Goal: Task Accomplishment & Management: Manage account settings

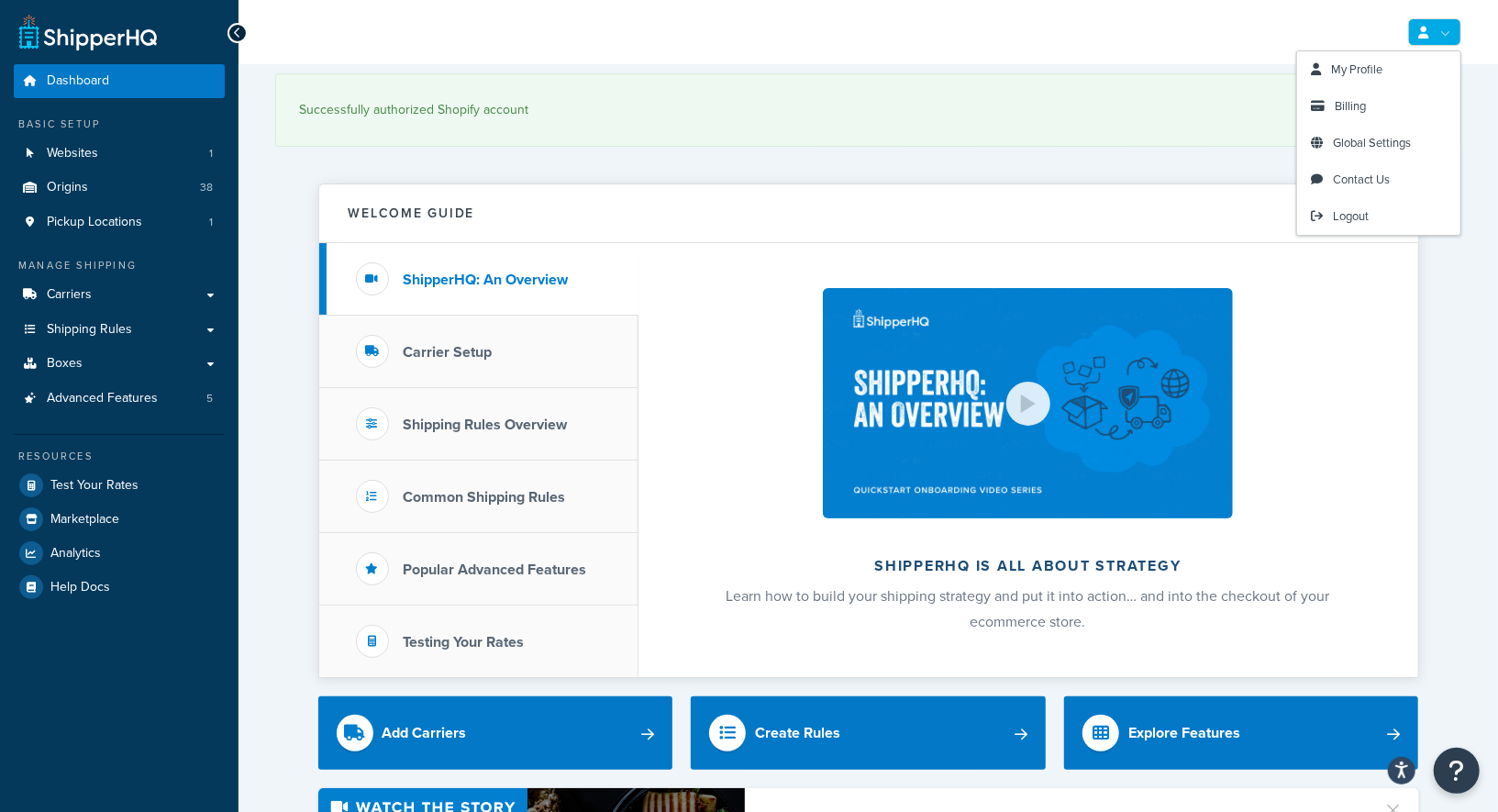
click at [1439, 42] on link at bounding box center [1435, 32] width 54 height 28
click at [1356, 72] on span "My Profile" at bounding box center [1357, 69] width 52 height 17
click at [1377, 143] on span "Global Settings" at bounding box center [1373, 143] width 78 height 17
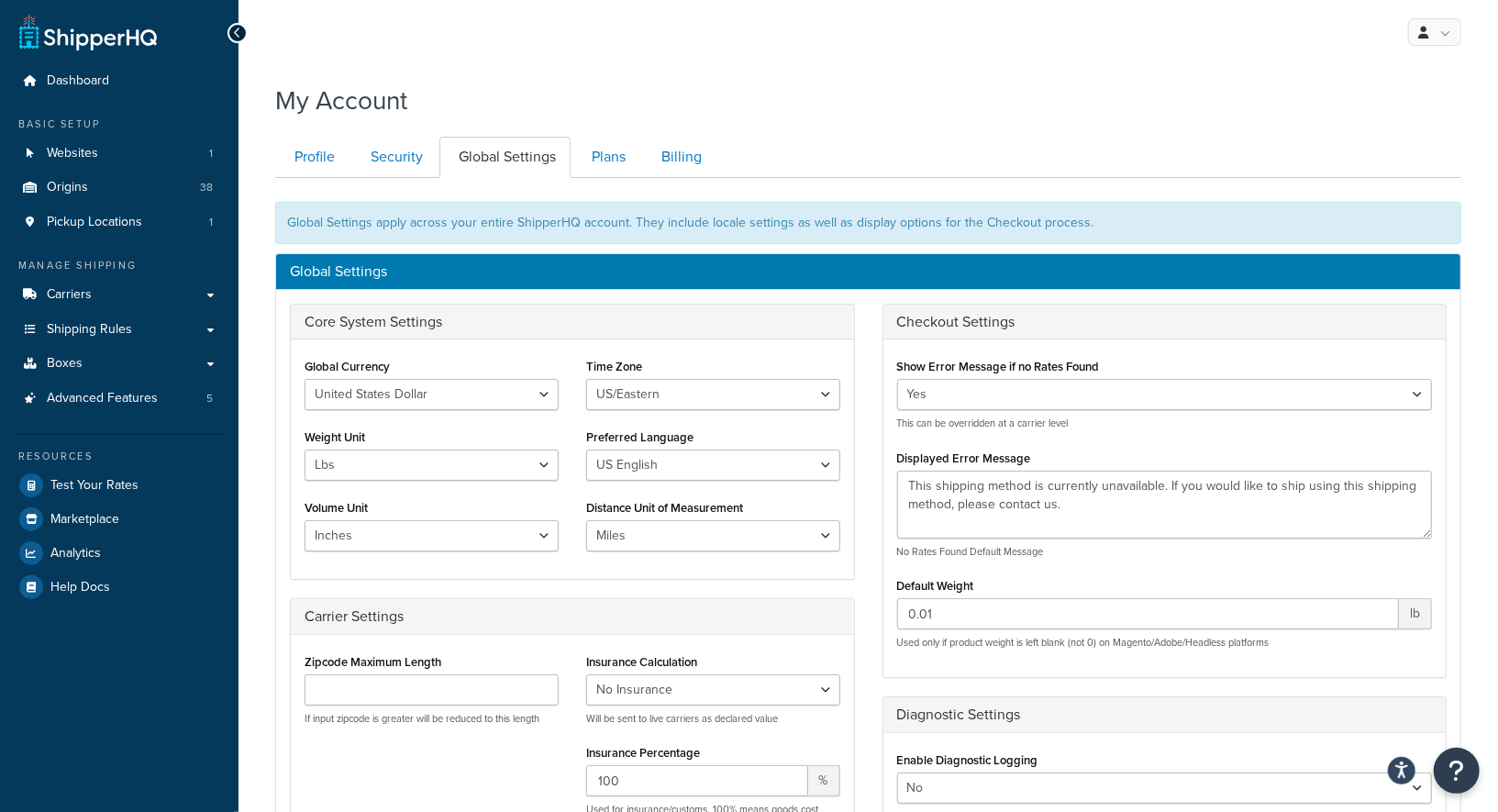
click at [262, 544] on div "My Account Contact Us Send Us A Message Contact Information Name * Email * Comp…" at bounding box center [868, 672] width 1260 height 1198
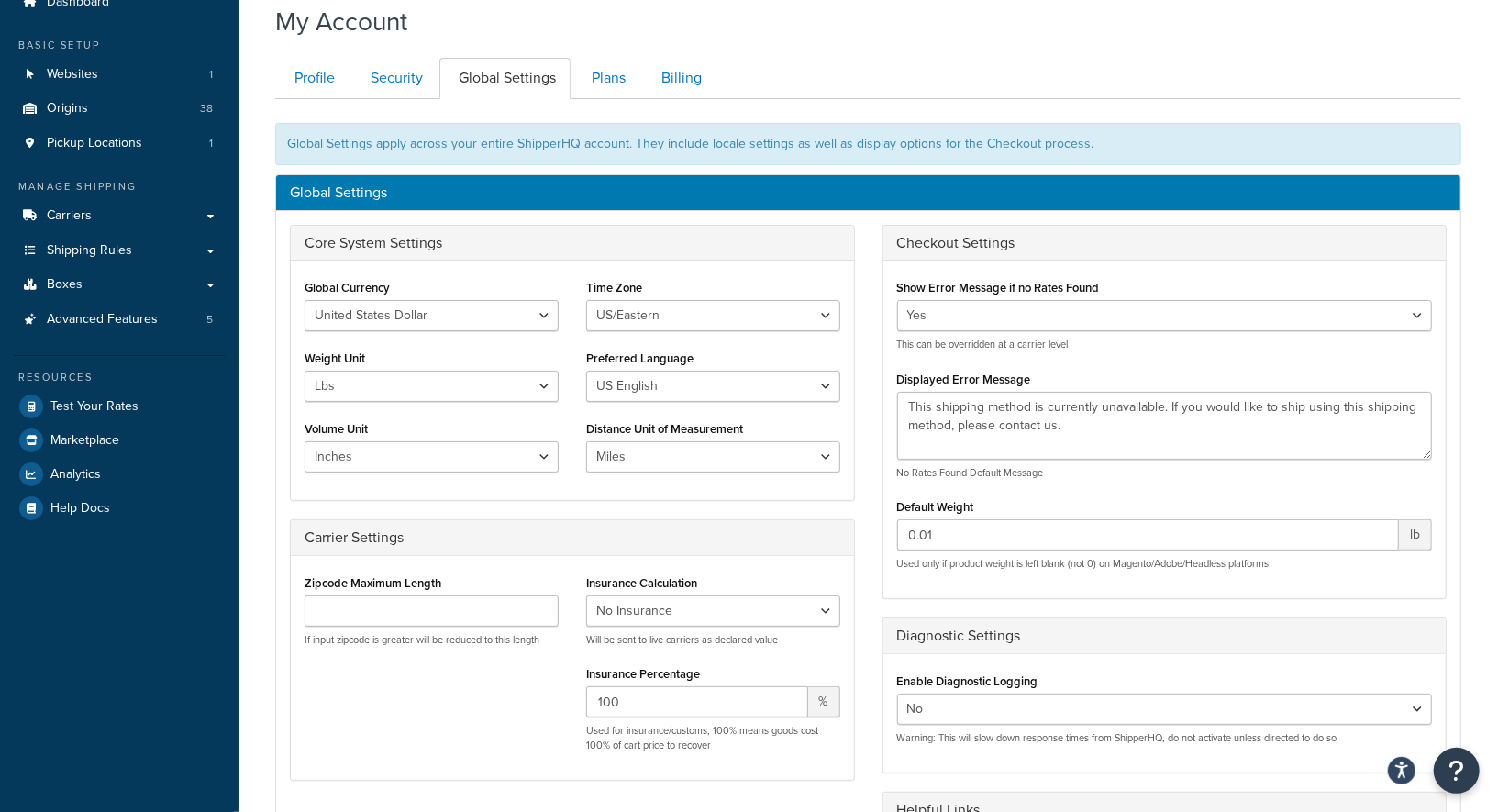
scroll to position [49, 0]
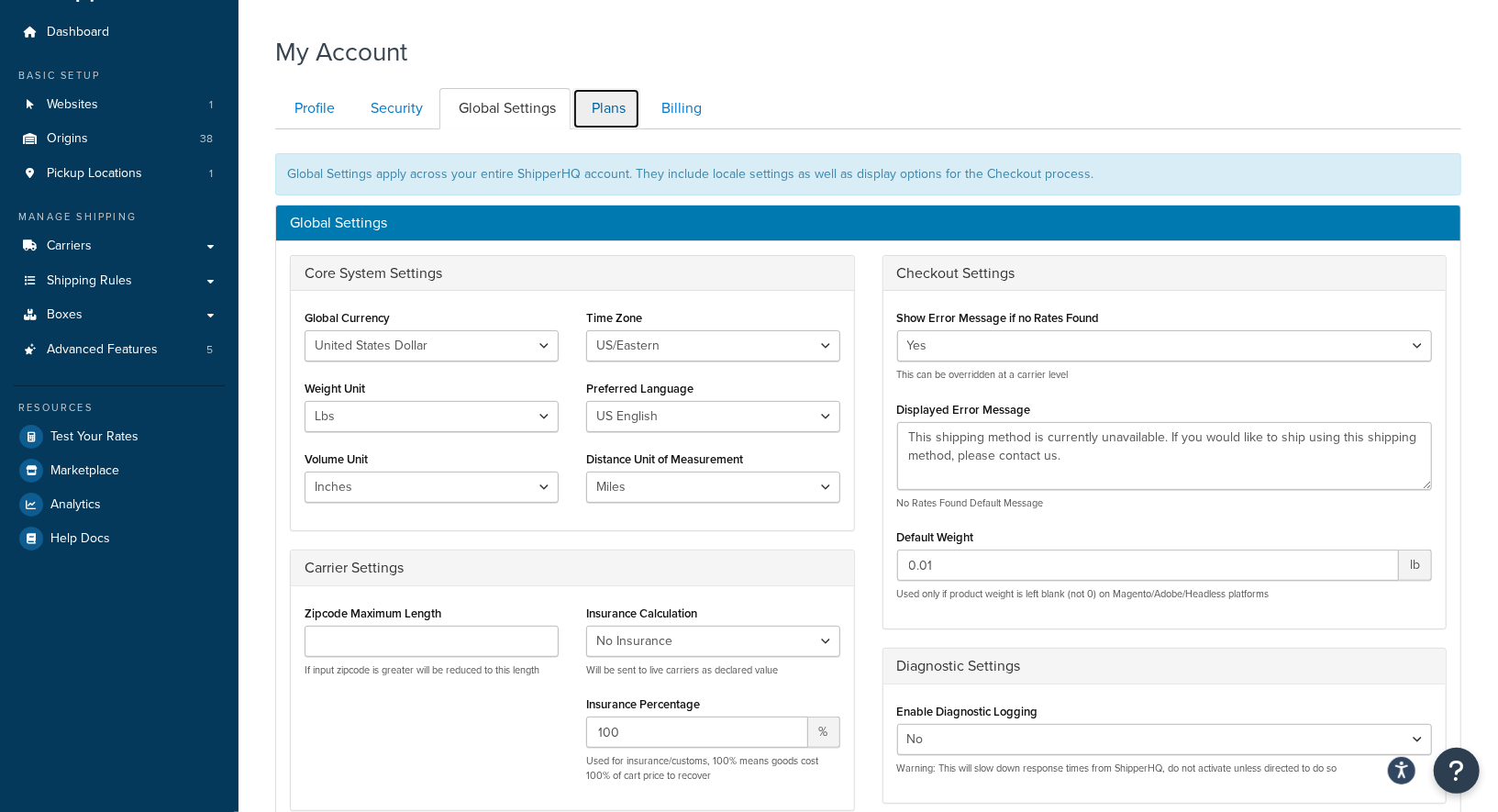
click at [606, 119] on link "Plans" at bounding box center [606, 108] width 68 height 41
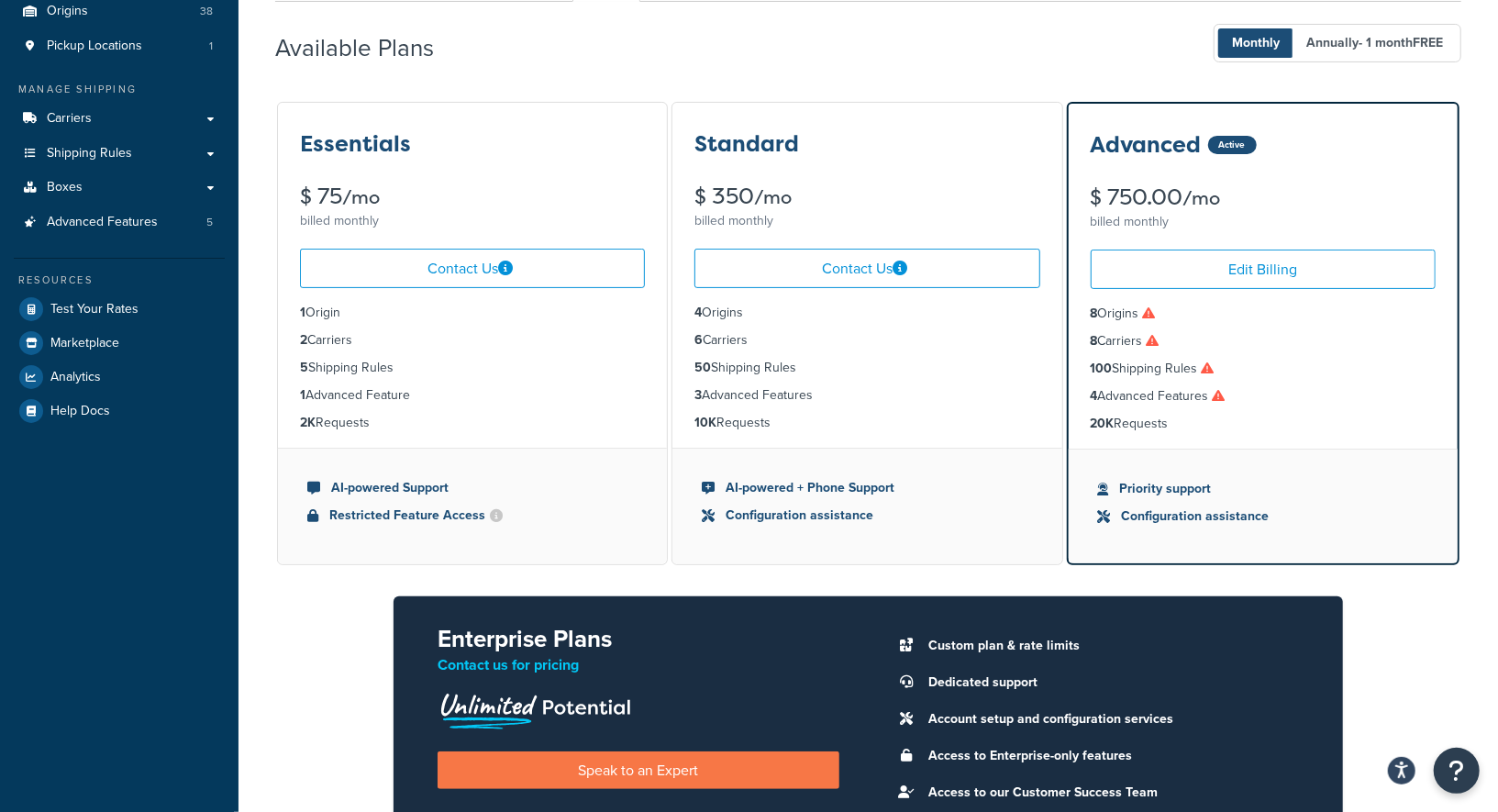
click at [618, 45] on div "Available Plans Monthly Annually - 1 month FREE" at bounding box center [869, 43] width 1186 height 55
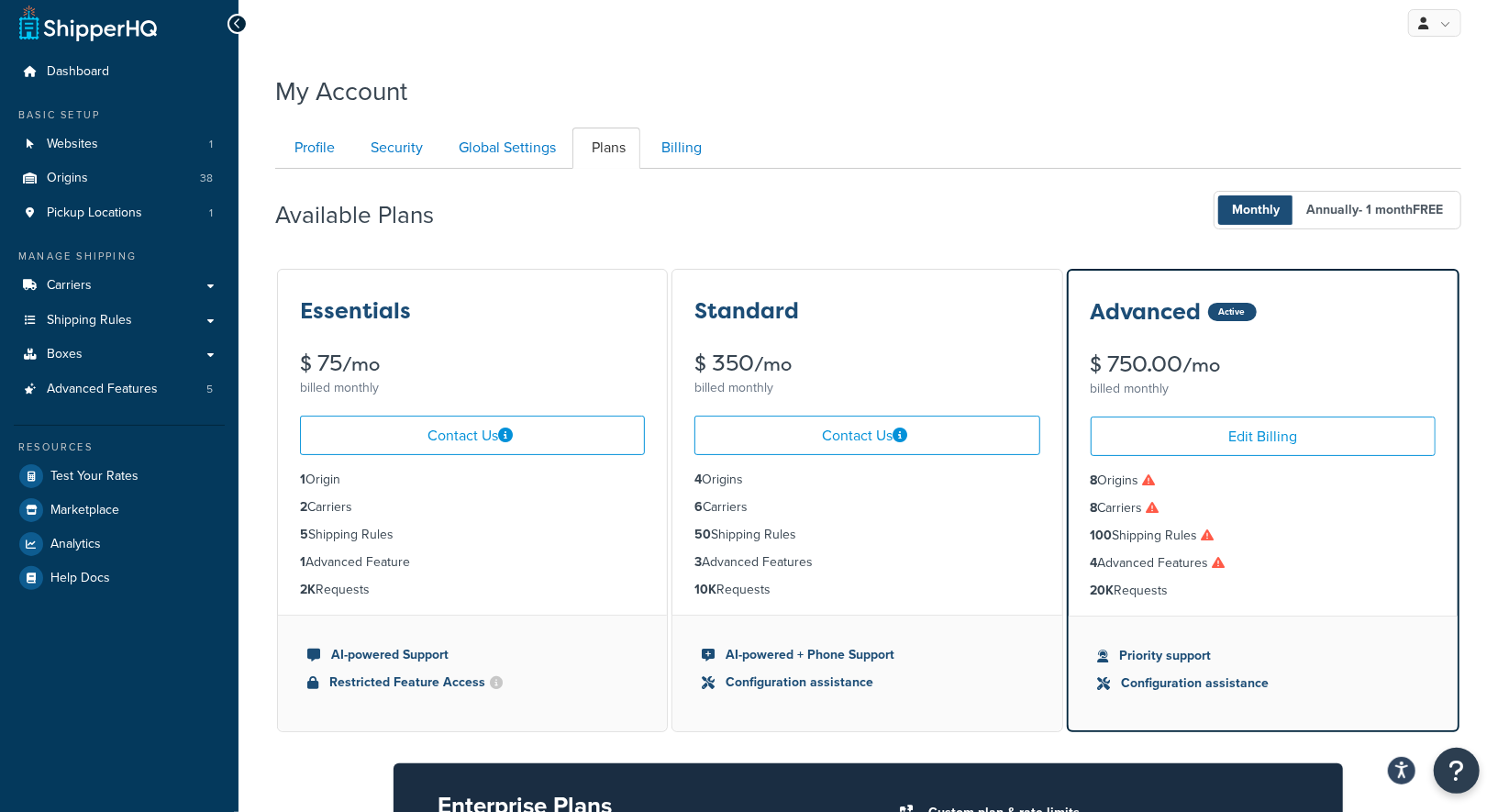
scroll to position [0, 0]
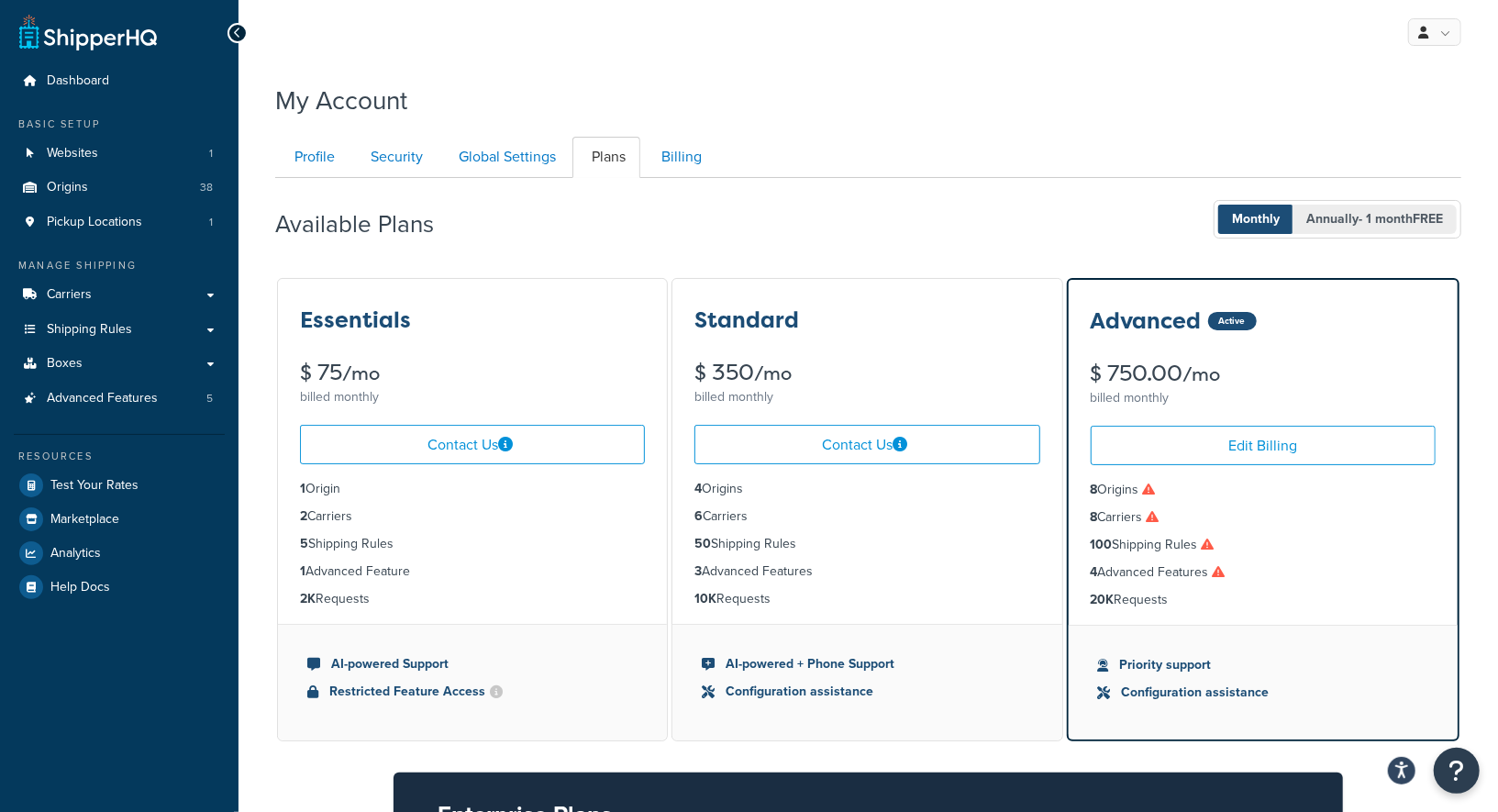
click at [1395, 230] on span "Annually - 1 month FREE" at bounding box center [1375, 219] width 165 height 30
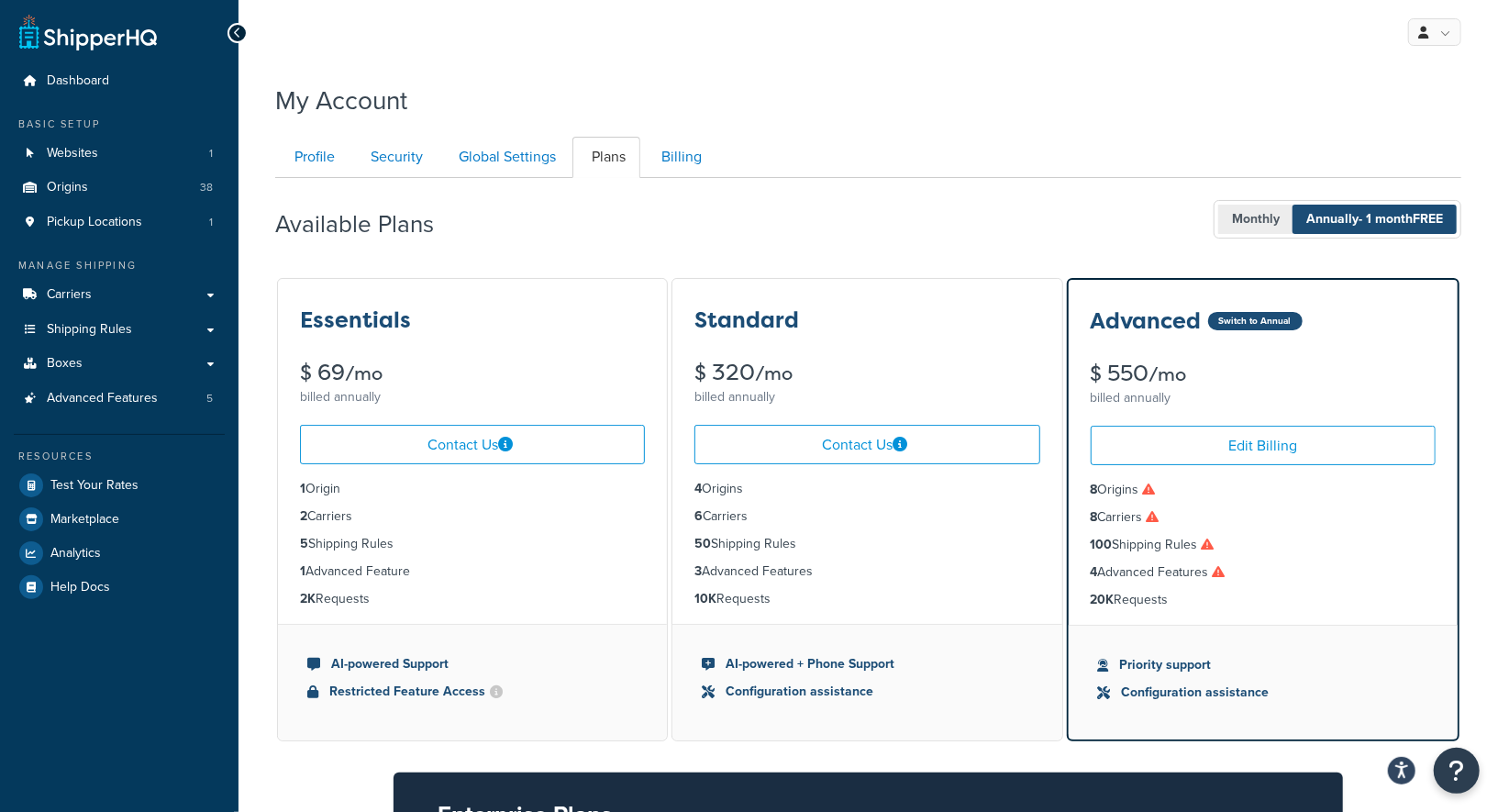
click at [1244, 222] on span "Monthly" at bounding box center [1256, 219] width 76 height 30
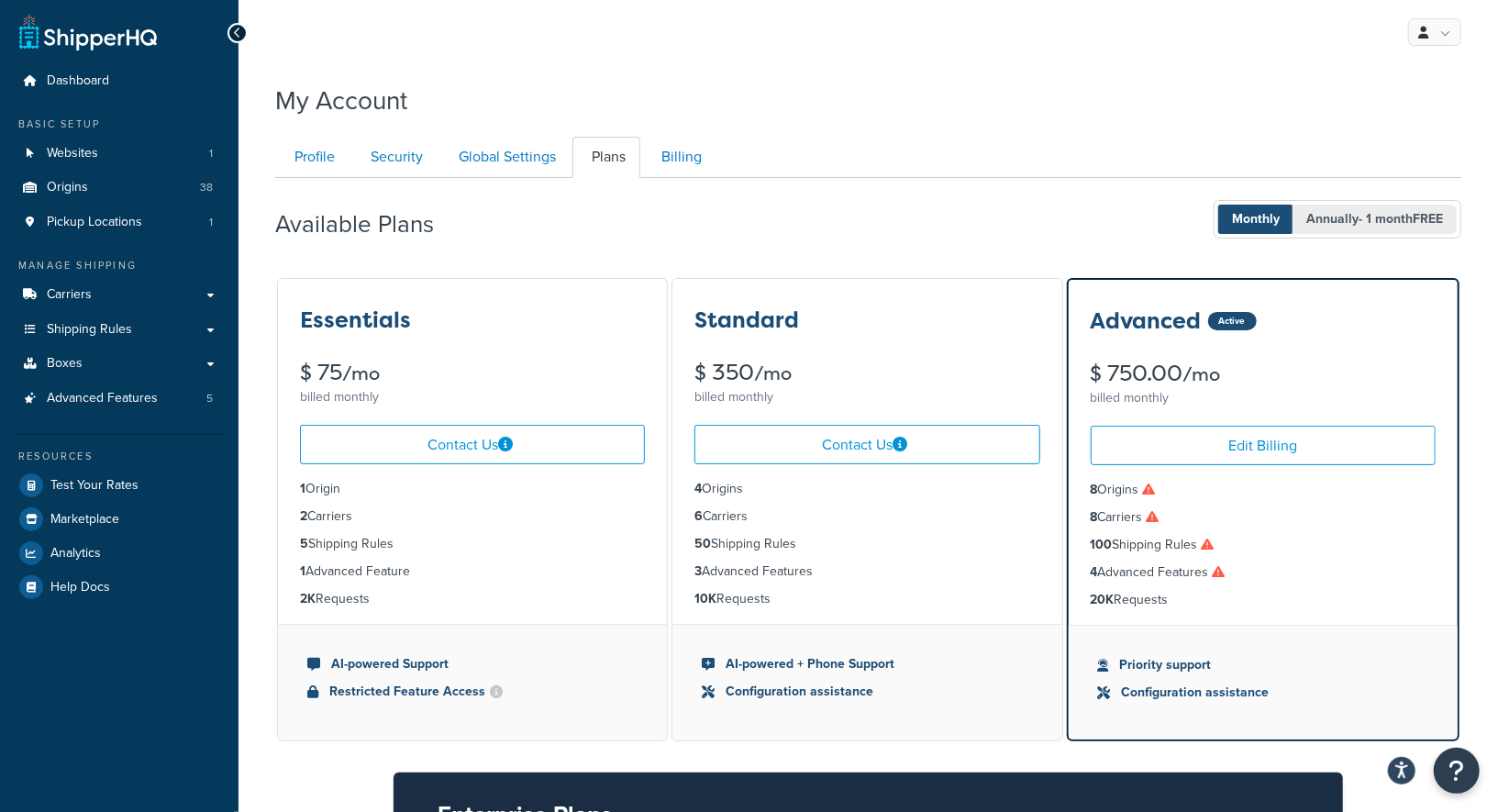
click at [1356, 223] on span "Annually - 1 month FREE" at bounding box center [1375, 219] width 165 height 30
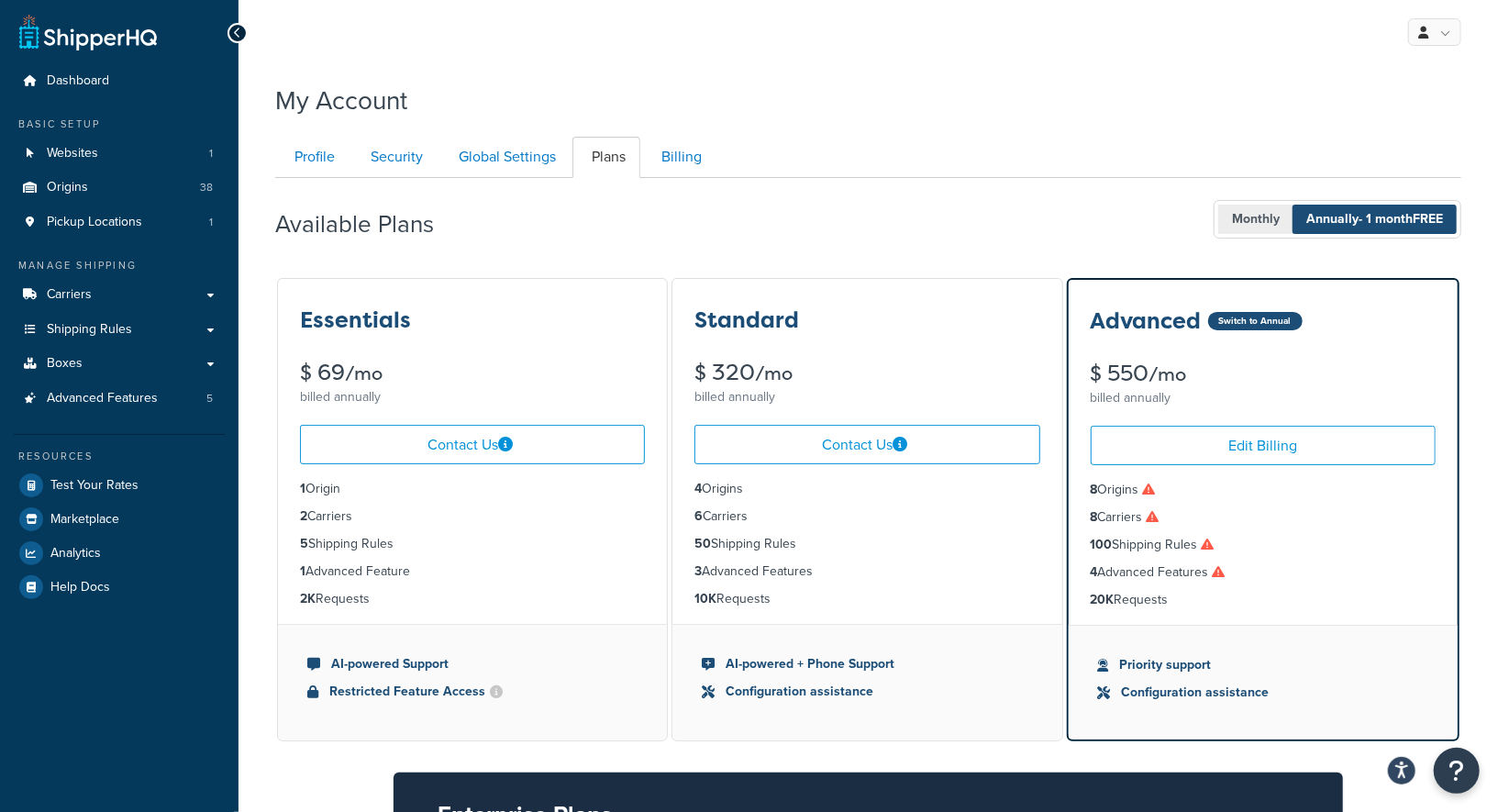
click at [1267, 221] on span "Monthly" at bounding box center [1256, 219] width 76 height 30
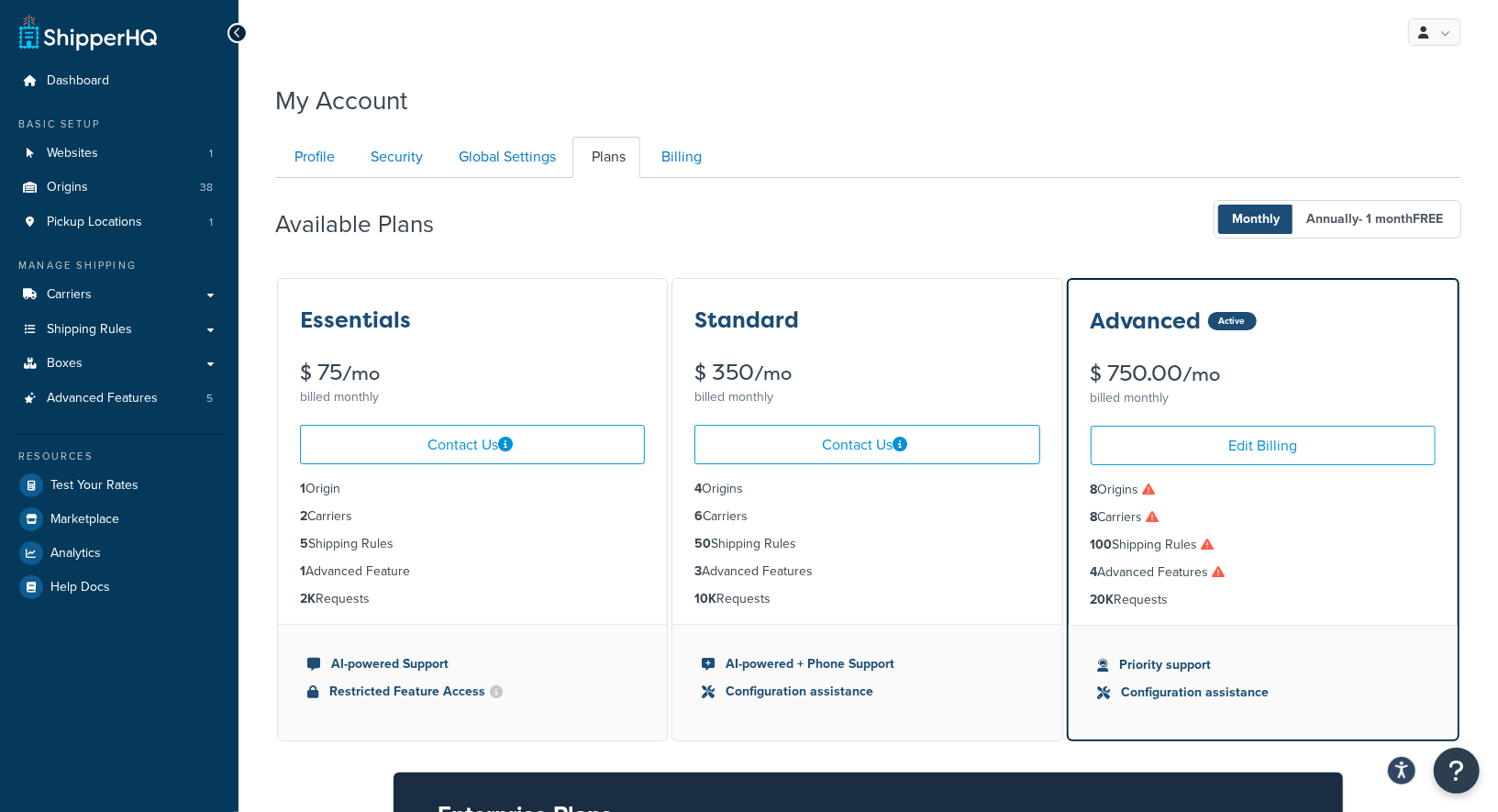
click at [684, 252] on div "Available Plans Monthly Annually - 1 month FREE Essentials $ 75 /mo billed mont…" at bounding box center [869, 625] width 1186 height 895
click at [1364, 228] on span "Annually - 1 month FREE" at bounding box center [1375, 219] width 165 height 30
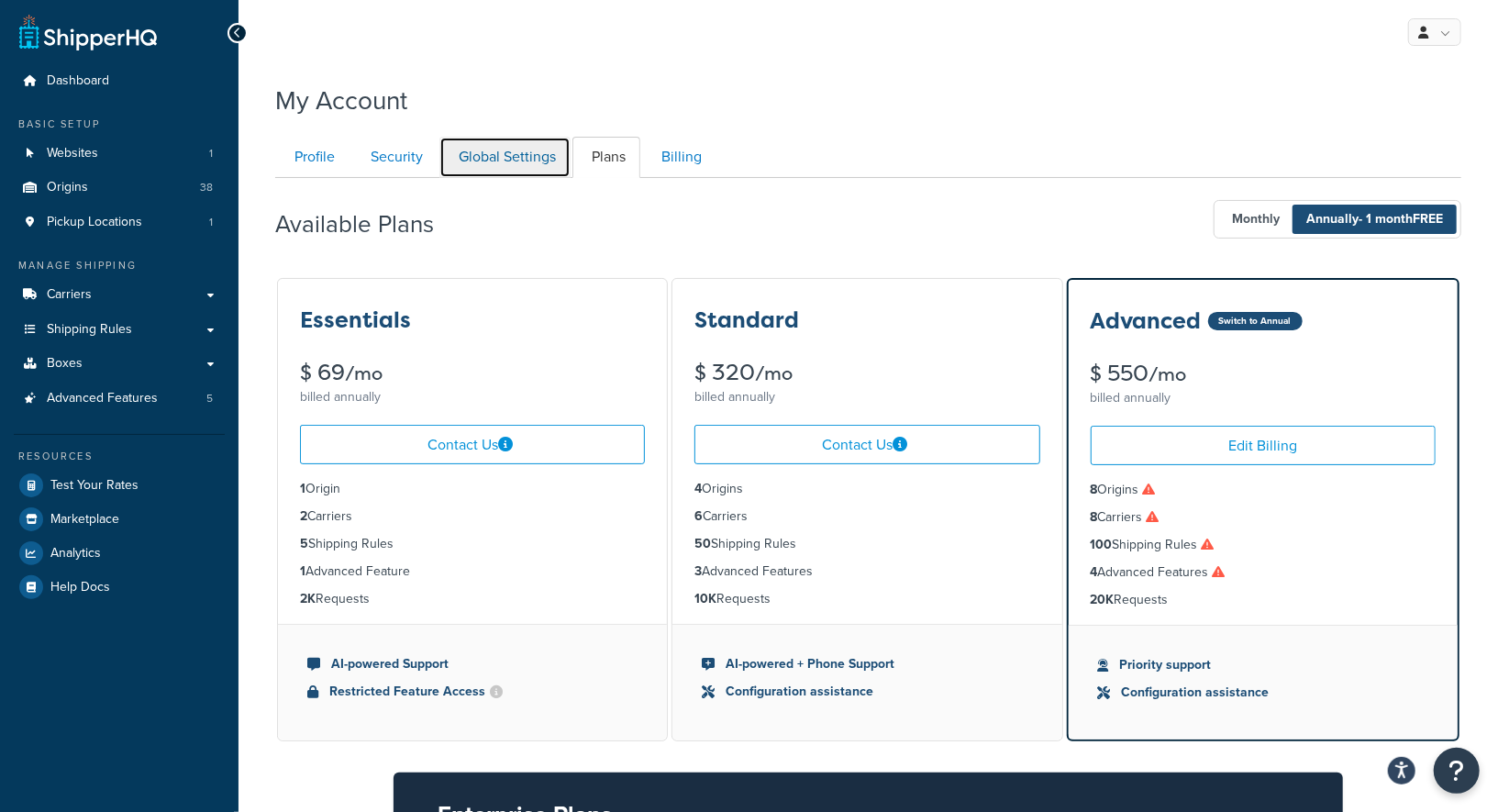
click at [512, 162] on link "Global Settings" at bounding box center [504, 157] width 131 height 41
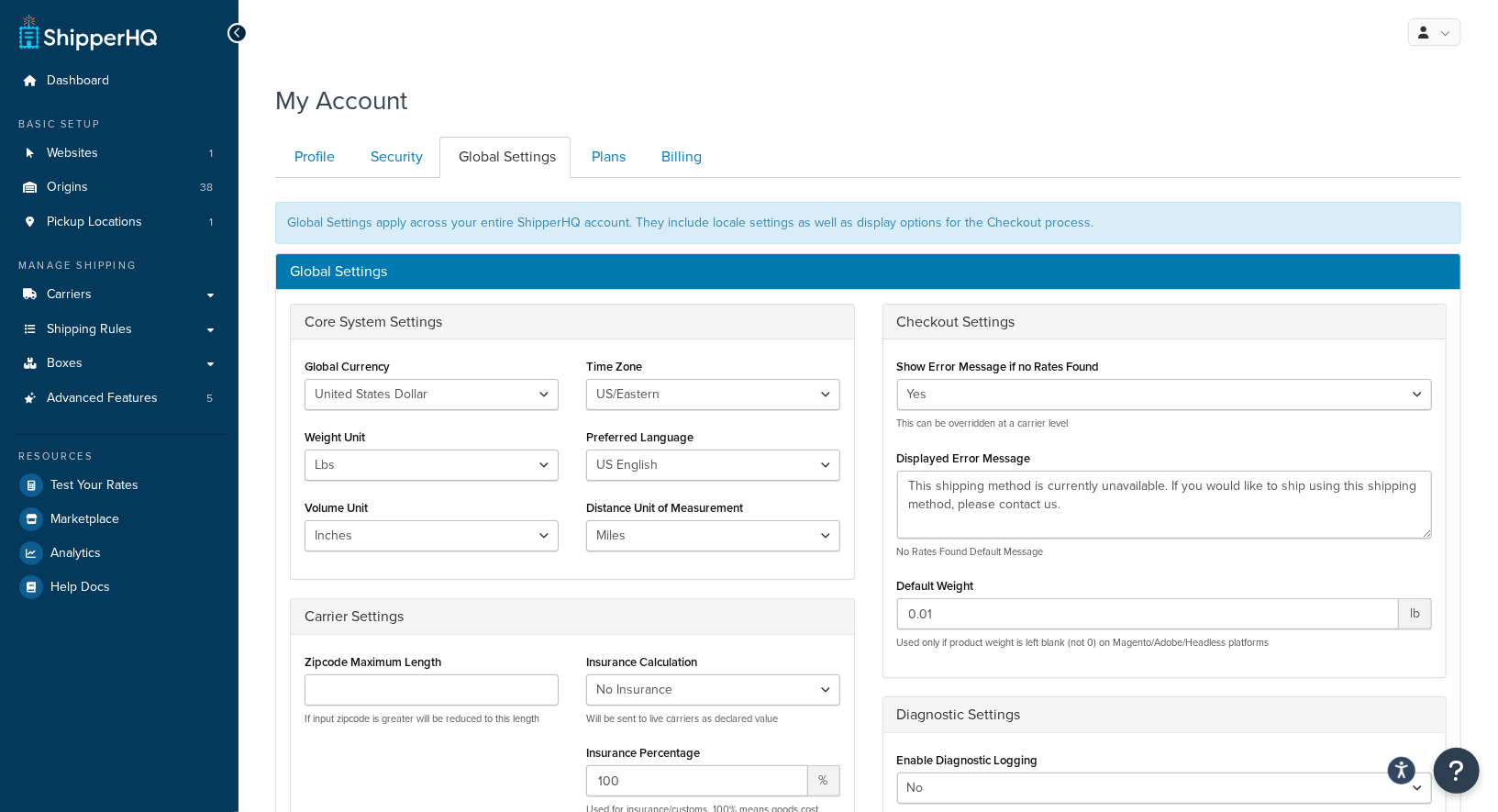
scroll to position [176, 0]
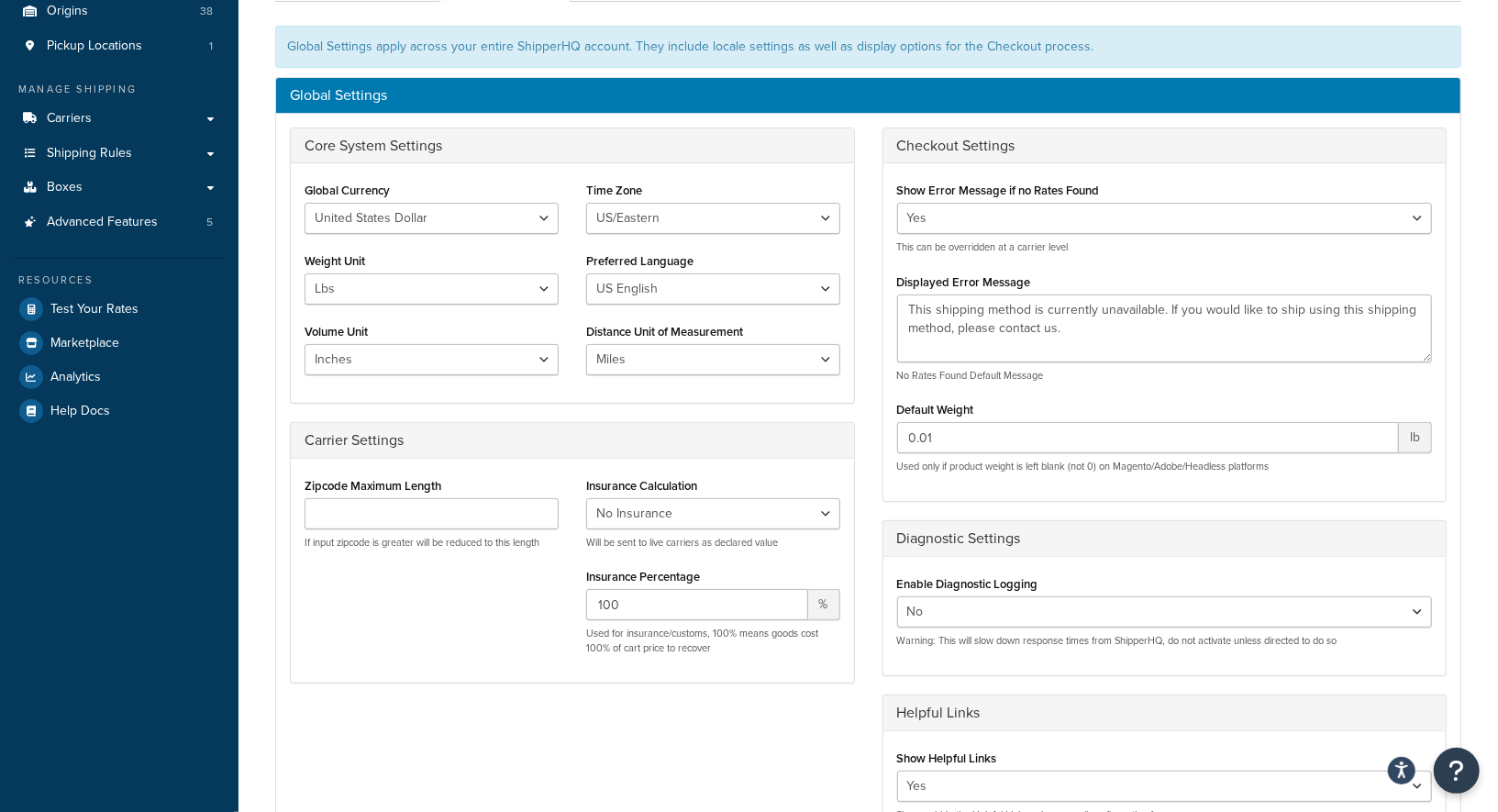
click at [262, 114] on div "My Account Contact Us Send Us A Message Contact Information Name * Email * Comp…" at bounding box center [868, 496] width 1260 height 1198
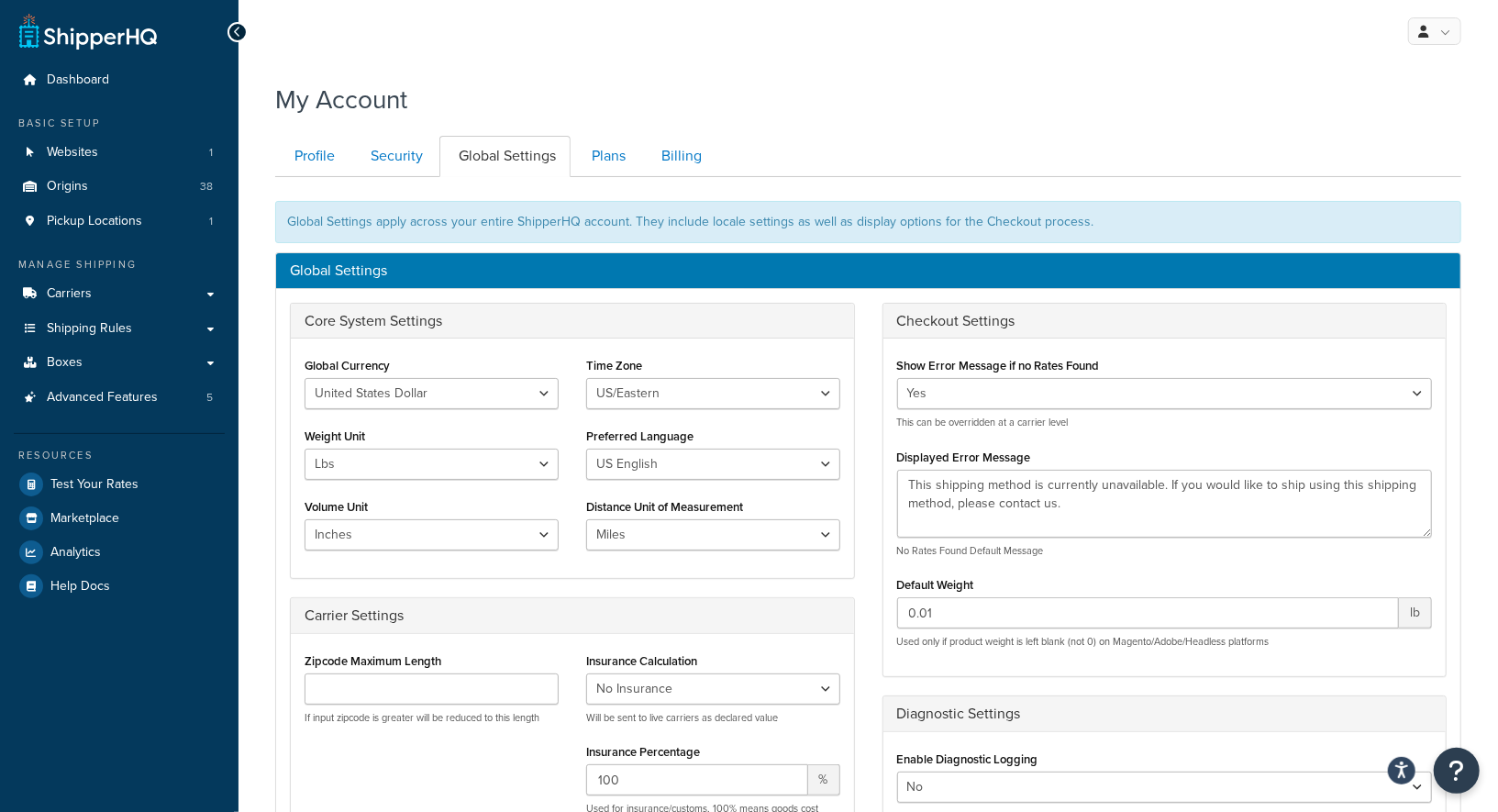
scroll to position [0, 0]
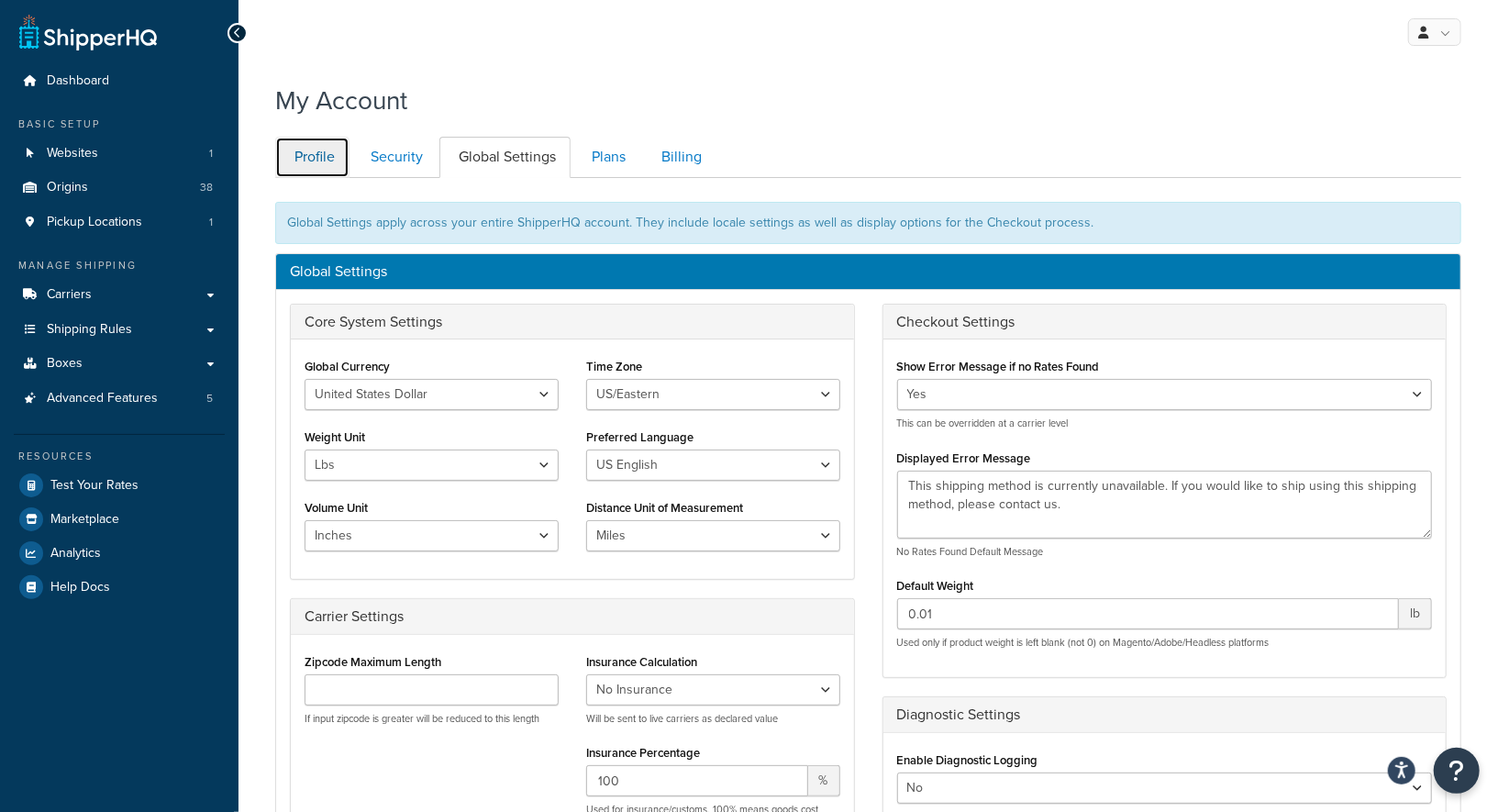
click at [340, 167] on link "Profile" at bounding box center [313, 157] width 75 height 41
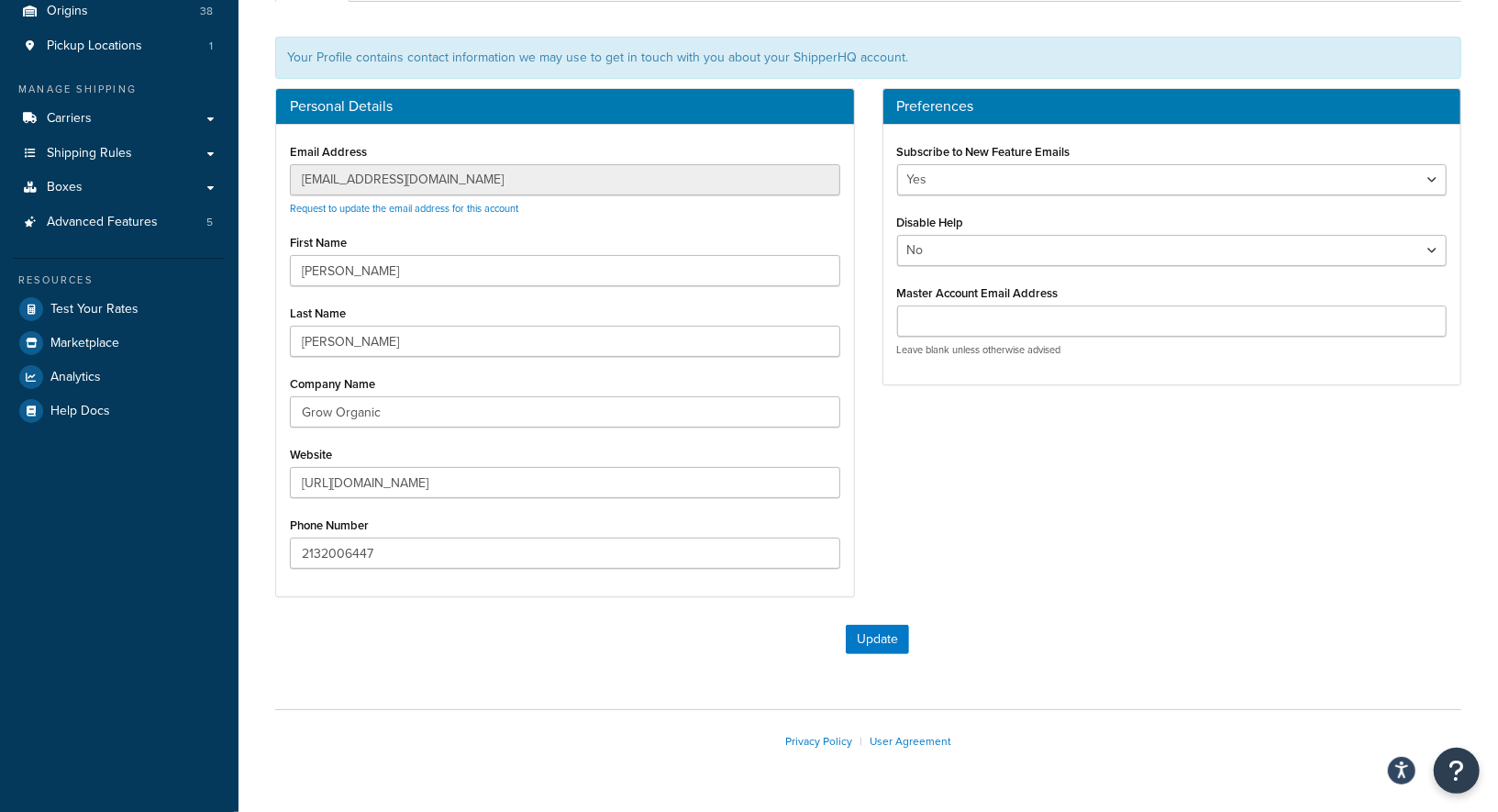
click at [1049, 514] on div "Personal Details Email Address whh@groworganic.com Request to update the email …" at bounding box center [868, 351] width 1214 height 527
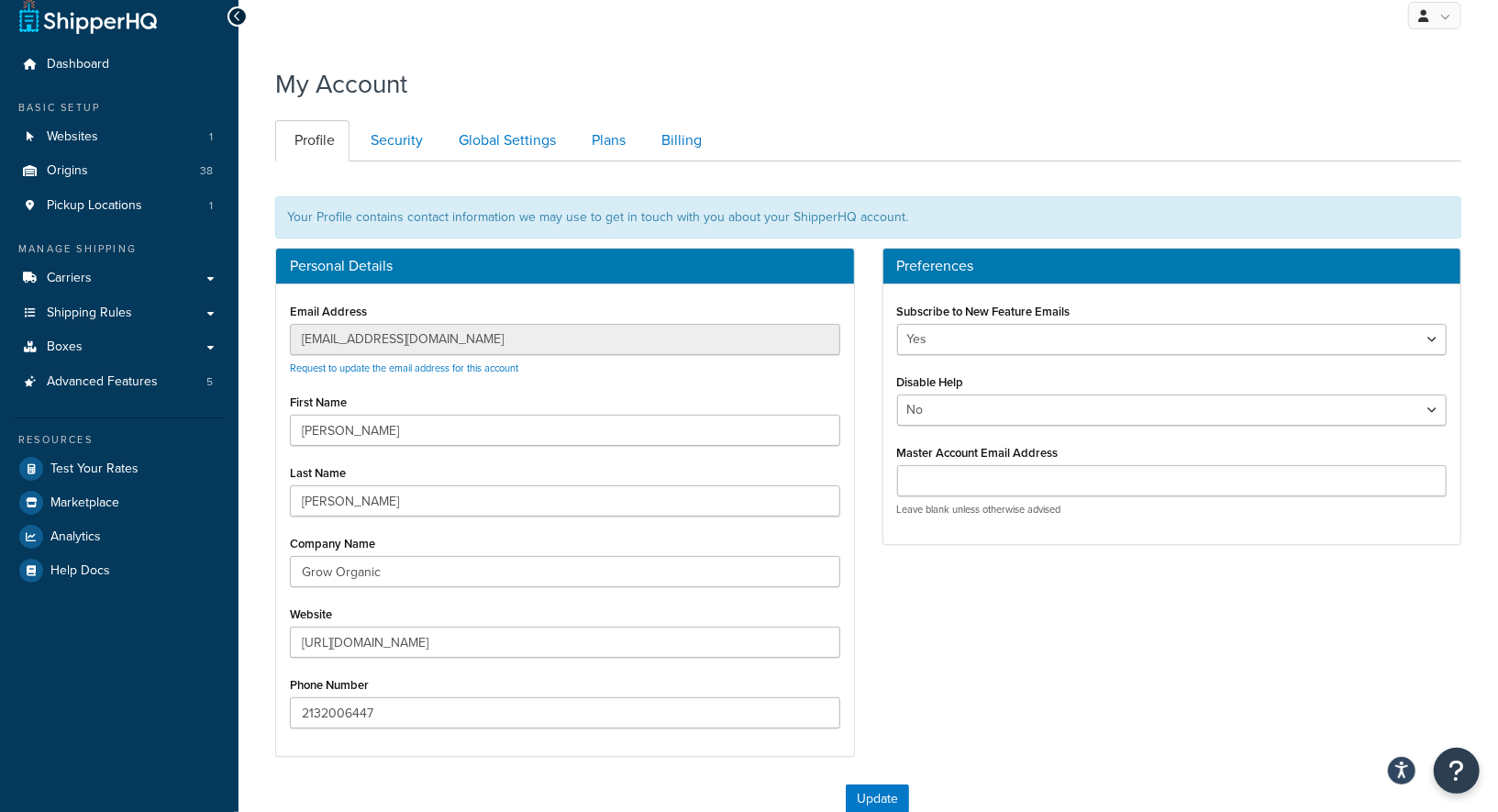
scroll to position [0, 0]
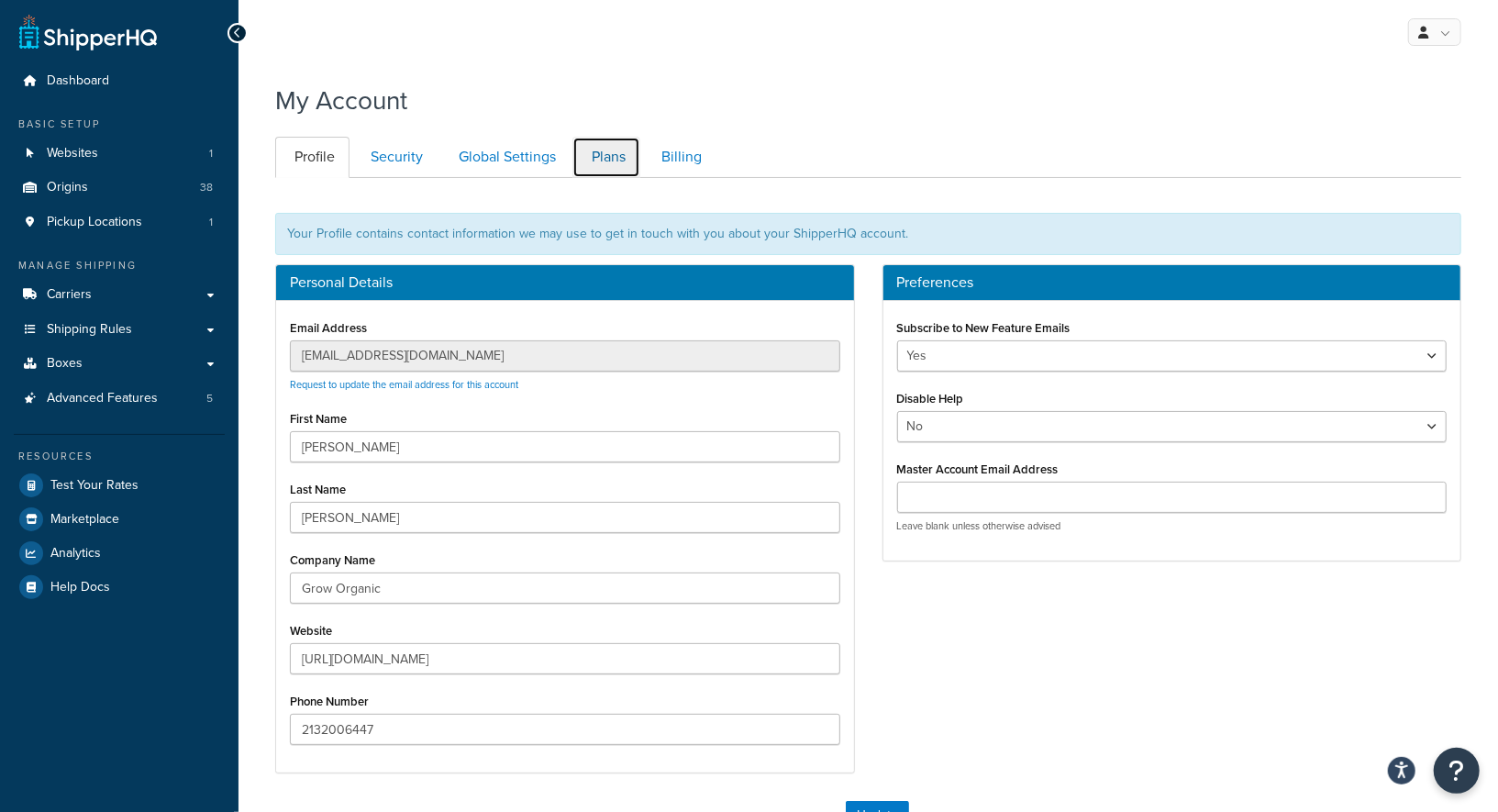
click at [579, 168] on link "Plans" at bounding box center [606, 157] width 68 height 41
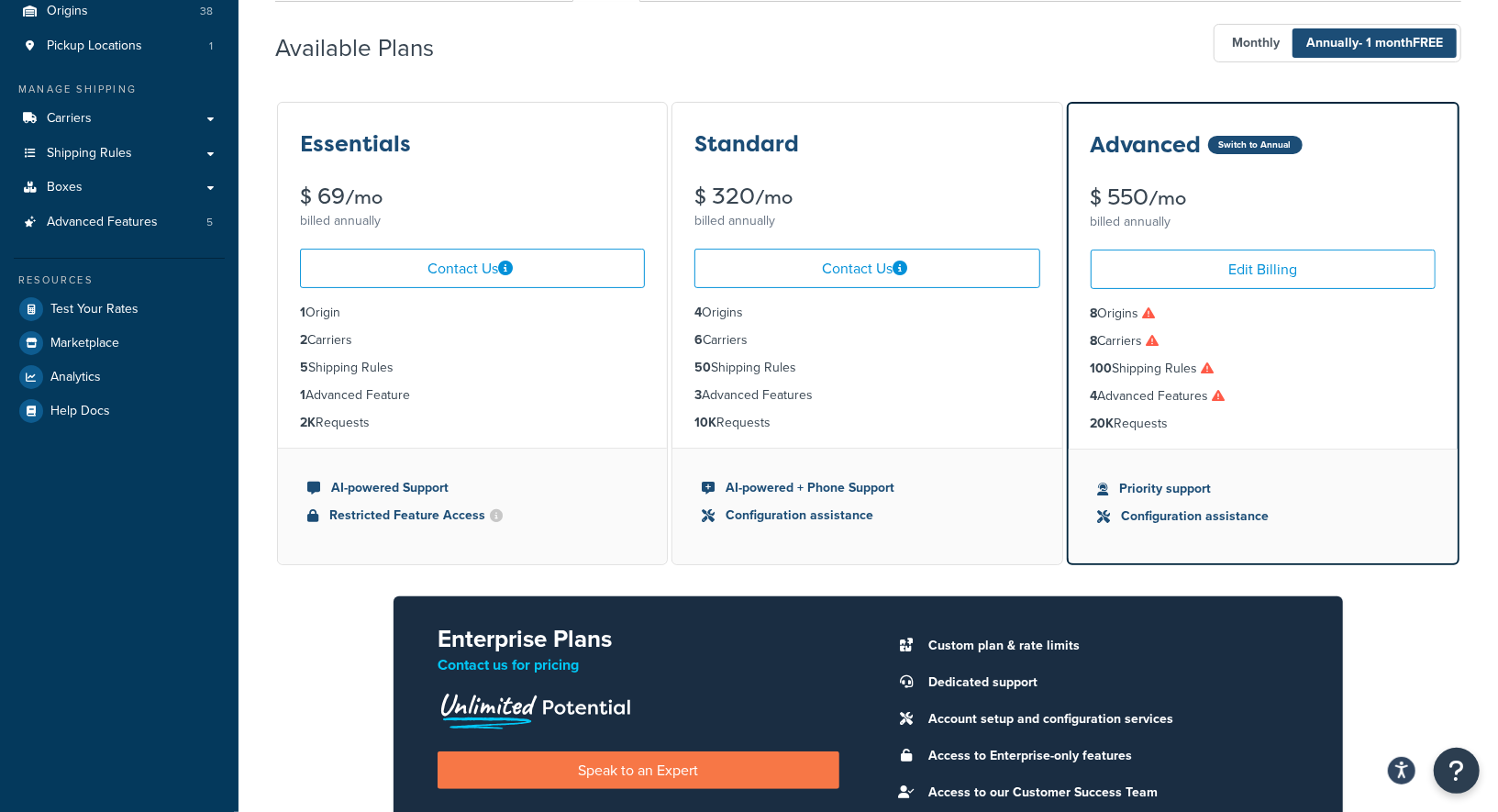
click at [1245, 345] on li "8 Carriers" at bounding box center [1263, 340] width 345 height 20
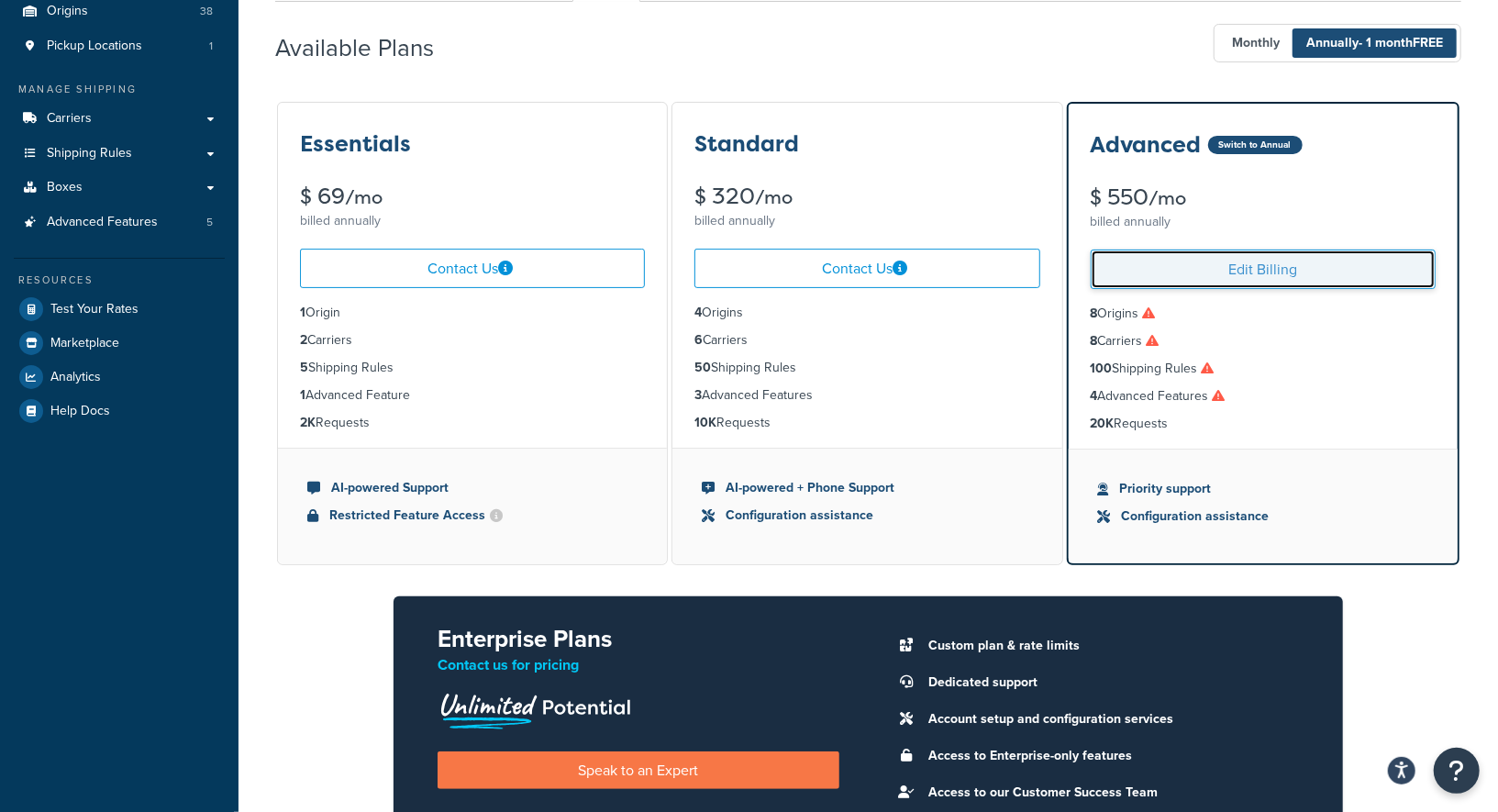
click at [1240, 278] on link "Edit Billing" at bounding box center [1263, 269] width 345 height 39
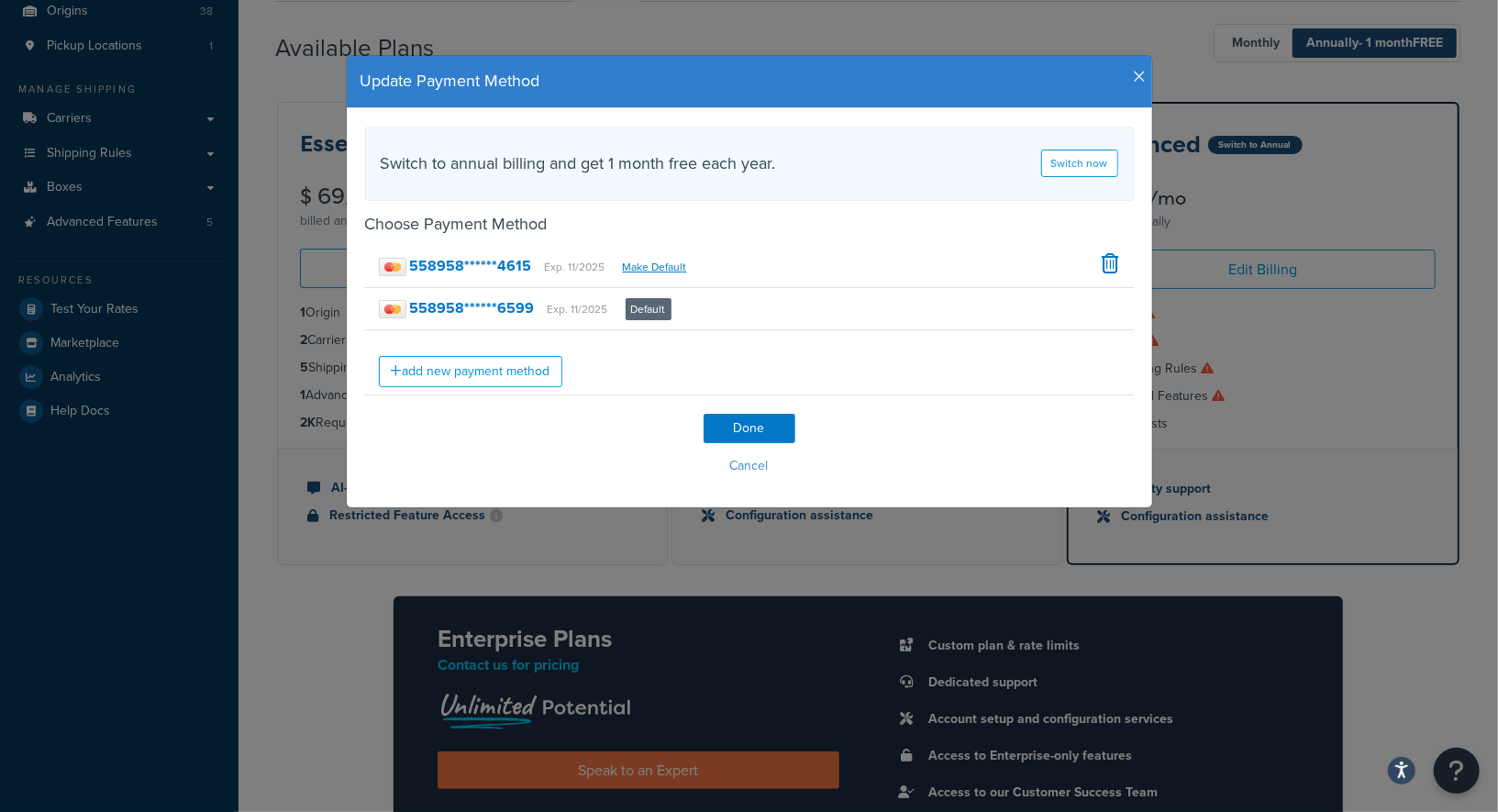
click at [1136, 86] on h4 "Update Payment Method" at bounding box center [749, 81] width 778 height 24
click at [1138, 70] on icon "button" at bounding box center [1139, 77] width 12 height 16
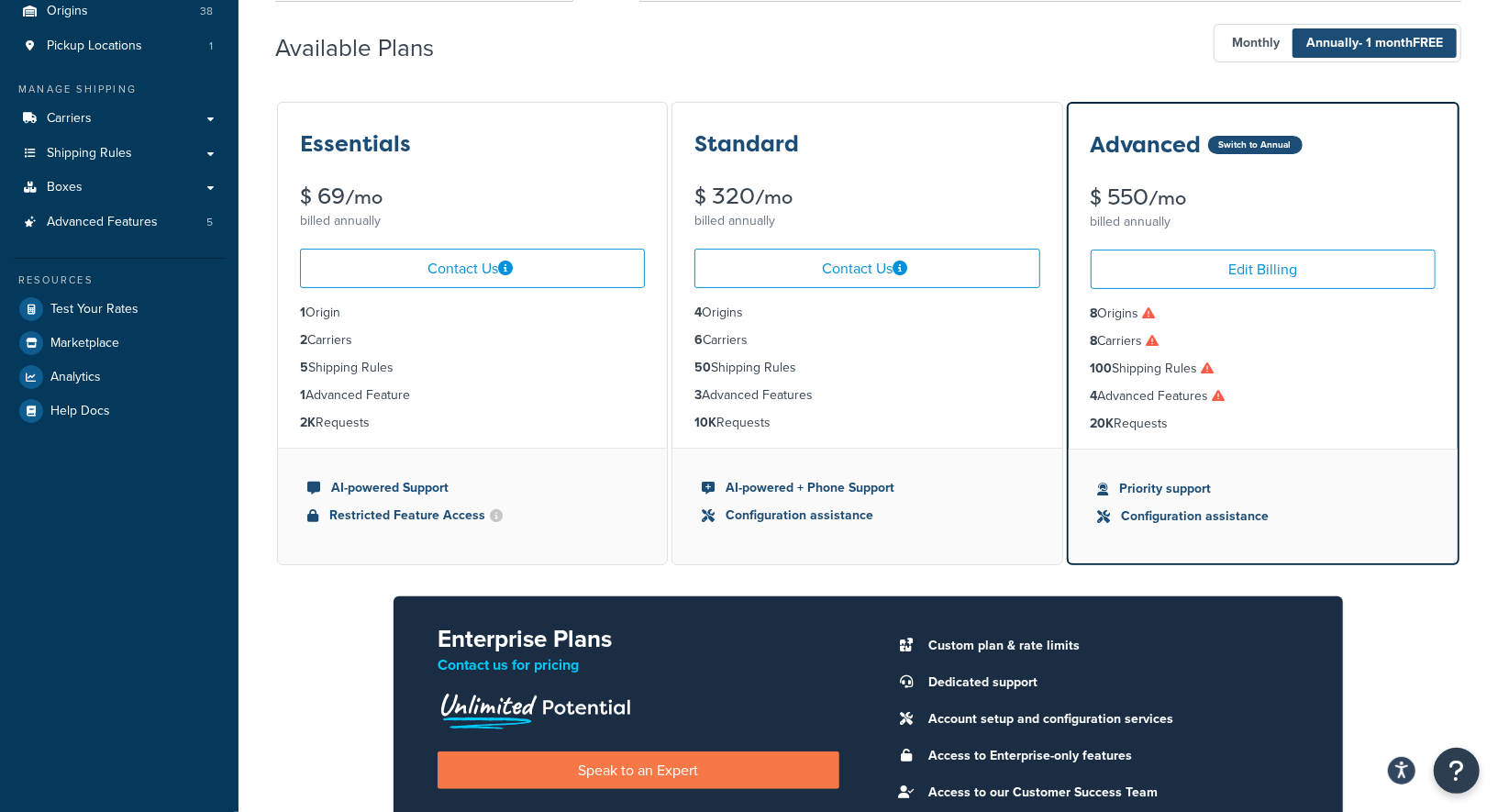
click at [1355, 52] on span "Annually - 1 month FREE" at bounding box center [1375, 43] width 165 height 30
click at [1287, 47] on span "Monthly" at bounding box center [1256, 43] width 76 height 30
click at [1334, 40] on span "Annually - 1 month FREE" at bounding box center [1375, 43] width 165 height 30
click at [981, 51] on div "Available Plans Monthly Annually - 1 month FREE" at bounding box center [869, 43] width 1186 height 55
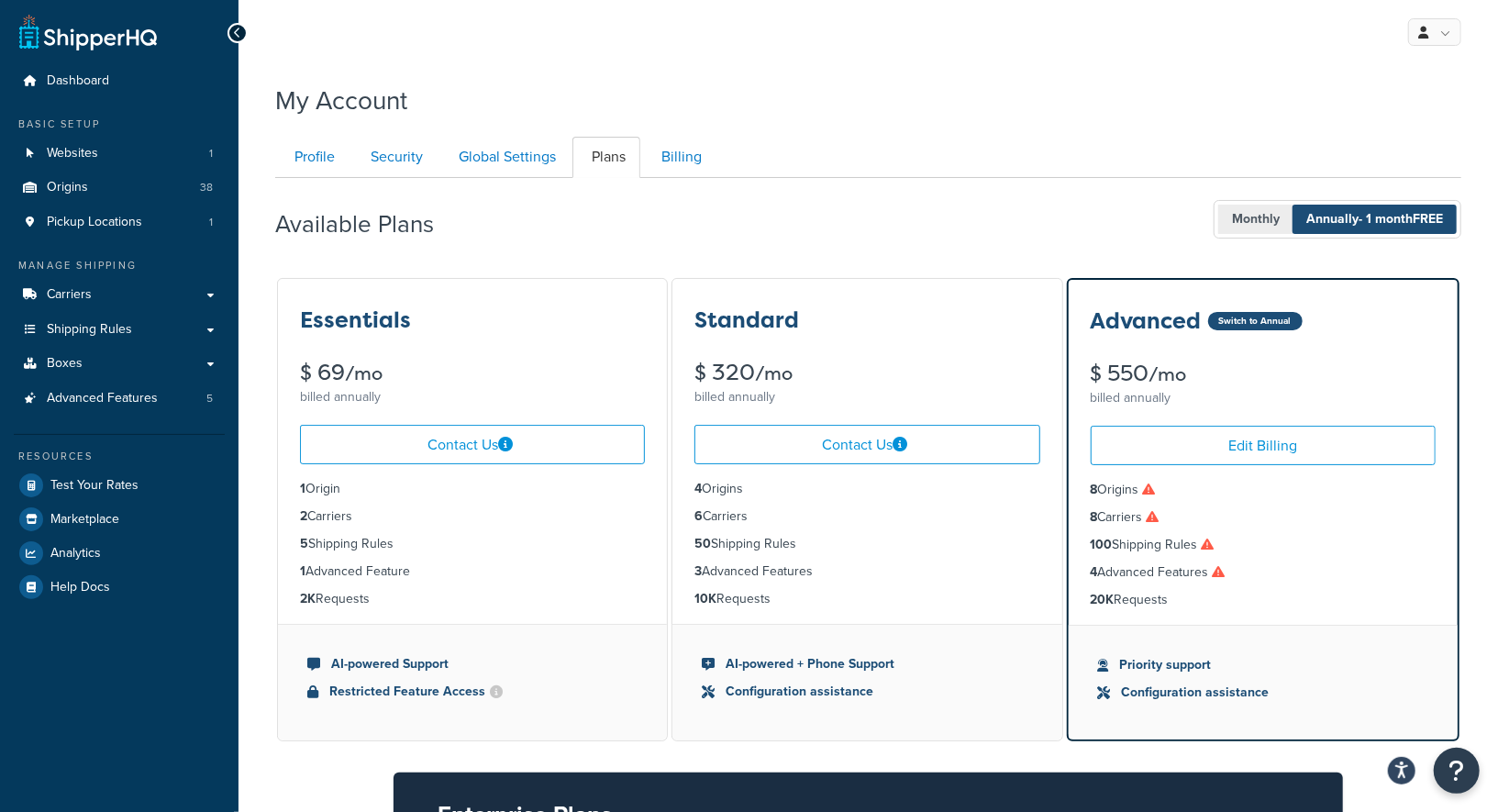
click at [1228, 216] on span "Monthly" at bounding box center [1256, 219] width 76 height 30
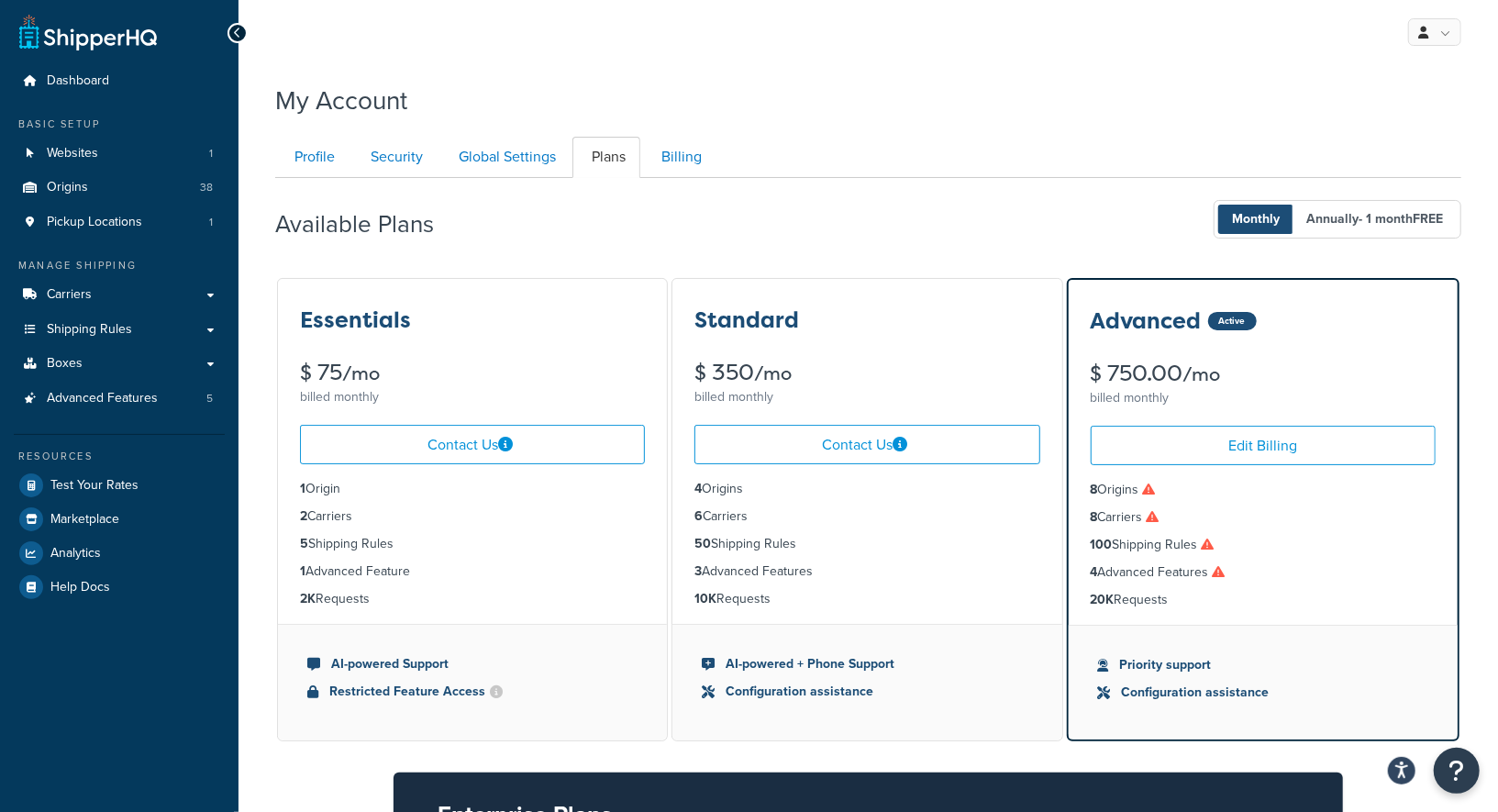
click at [1206, 139] on ul "Profile Security Global Settings Plans Billing" at bounding box center [869, 157] width 1186 height 41
click at [1128, 123] on div "My Account Contact Us Send Us A Message Contact Information Name * Email * Comp…" at bounding box center [868, 657] width 1260 height 1168
click at [1023, 91] on div "My Account" at bounding box center [869, 96] width 1186 height 45
click at [772, 63] on div "My Profile Billing Global Settings Contact Us Logout" at bounding box center [868, 32] width 1260 height 64
click at [105, 179] on link "Origins 38" at bounding box center [119, 187] width 211 height 33
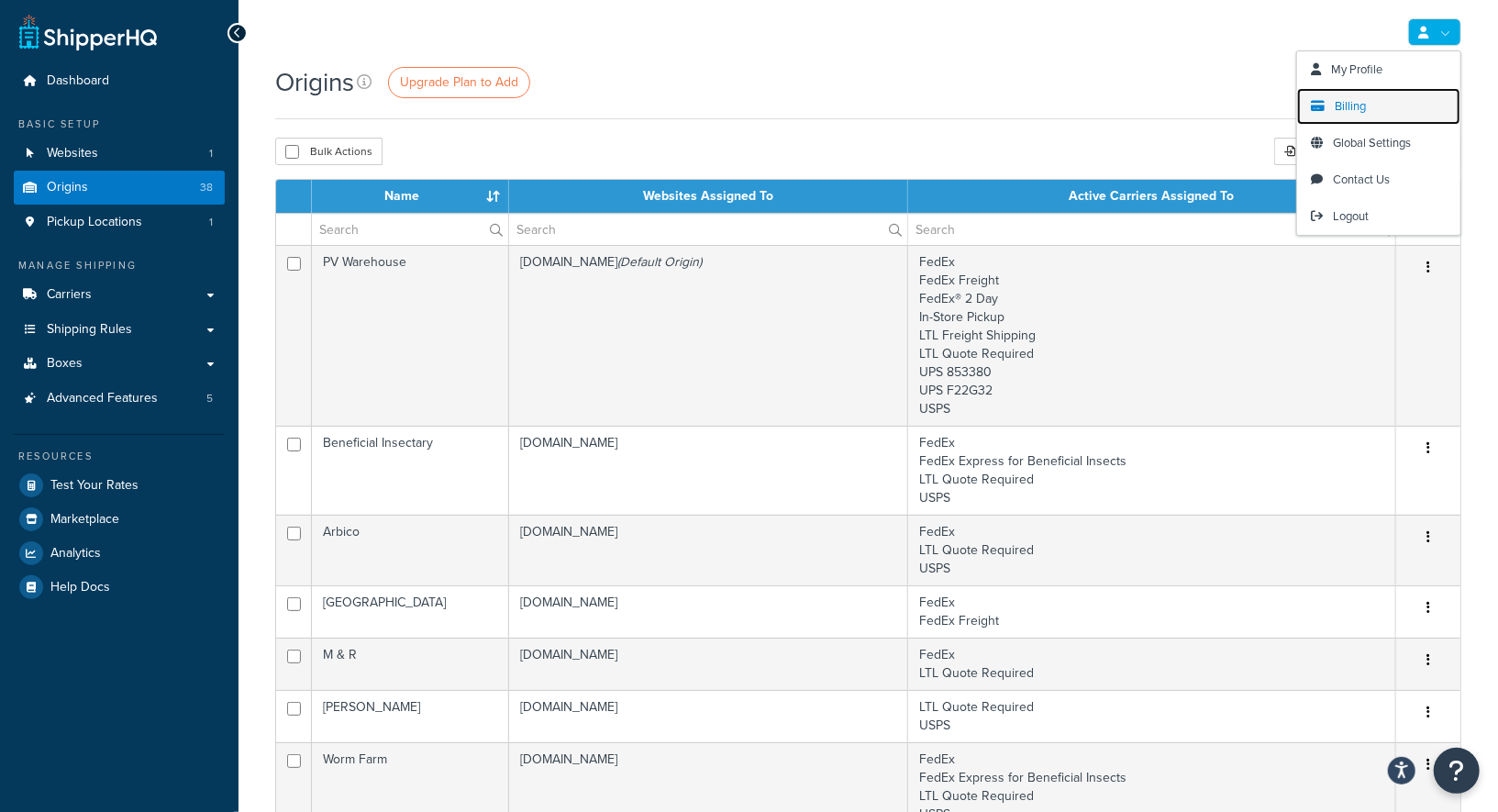
click at [1355, 104] on span "Billing" at bounding box center [1350, 106] width 32 height 17
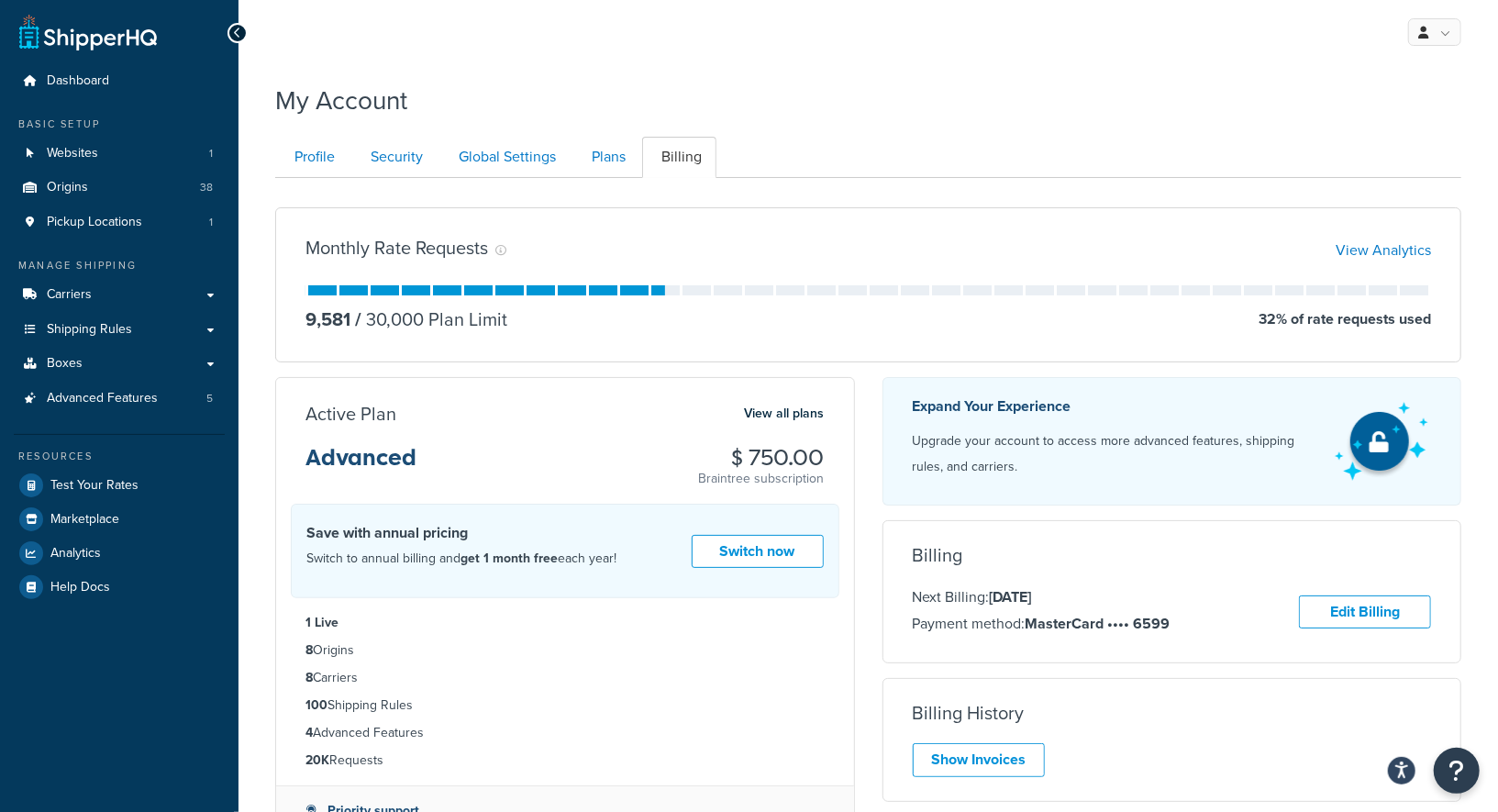
click at [785, 74] on div "My Account" at bounding box center [869, 96] width 1186 height 45
click at [600, 166] on link "Plans" at bounding box center [606, 157] width 68 height 41
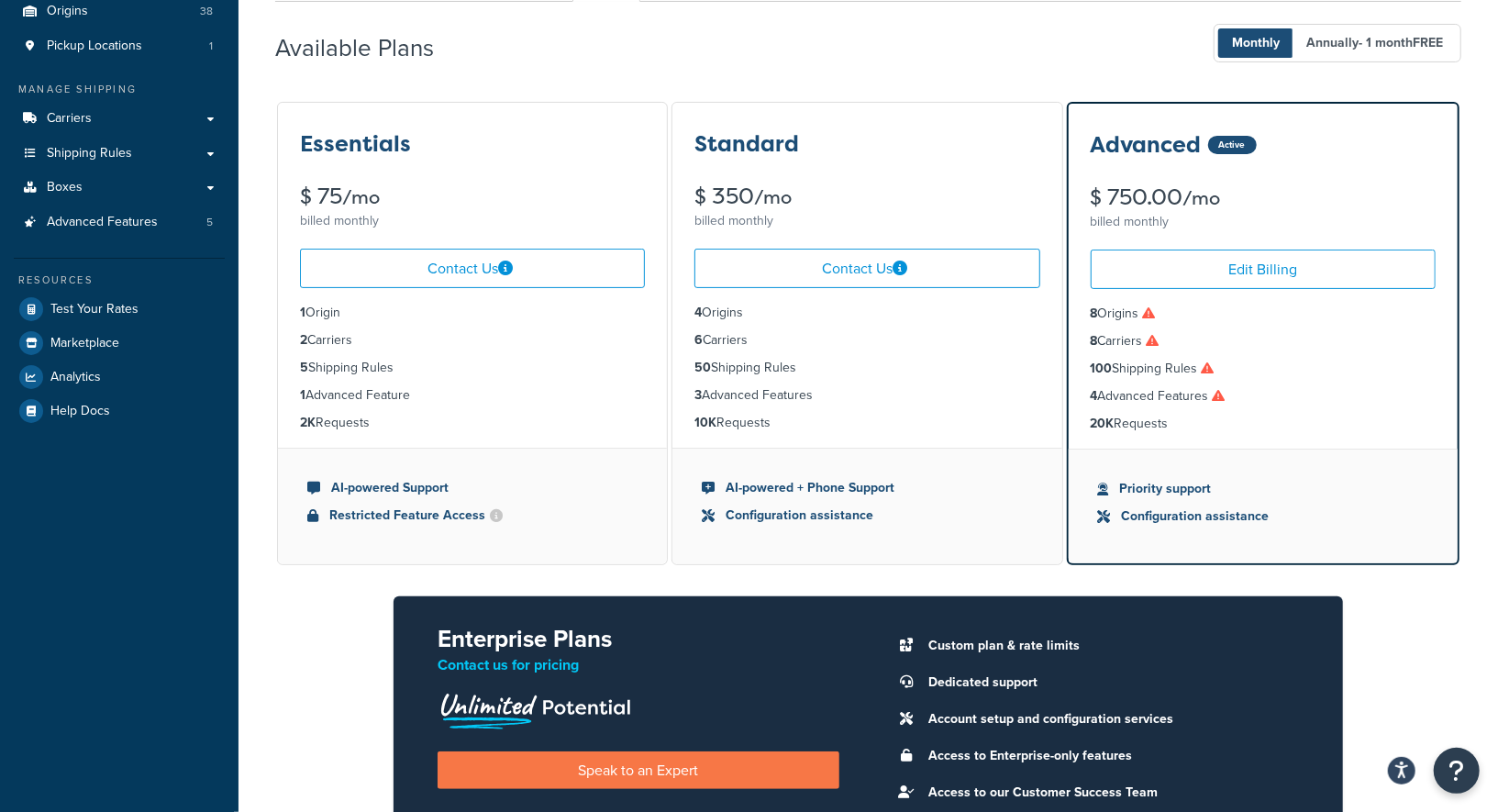
click at [668, 88] on div "Available Plans Monthly Annually - 1 month FREE Essentials $ 75 /mo billed mont…" at bounding box center [869, 450] width 1186 height 895
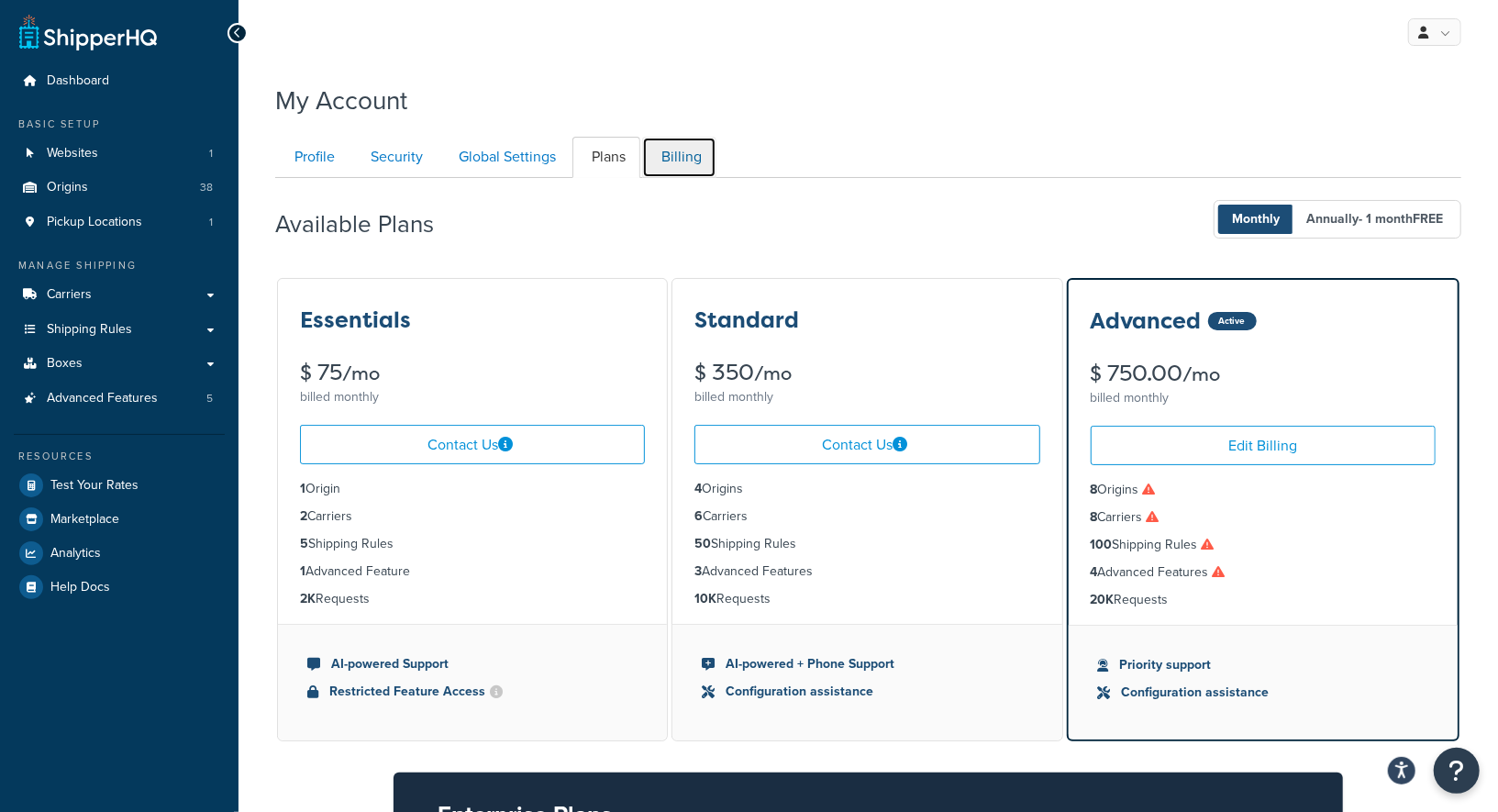
click at [696, 150] on link "Billing" at bounding box center [679, 157] width 75 height 41
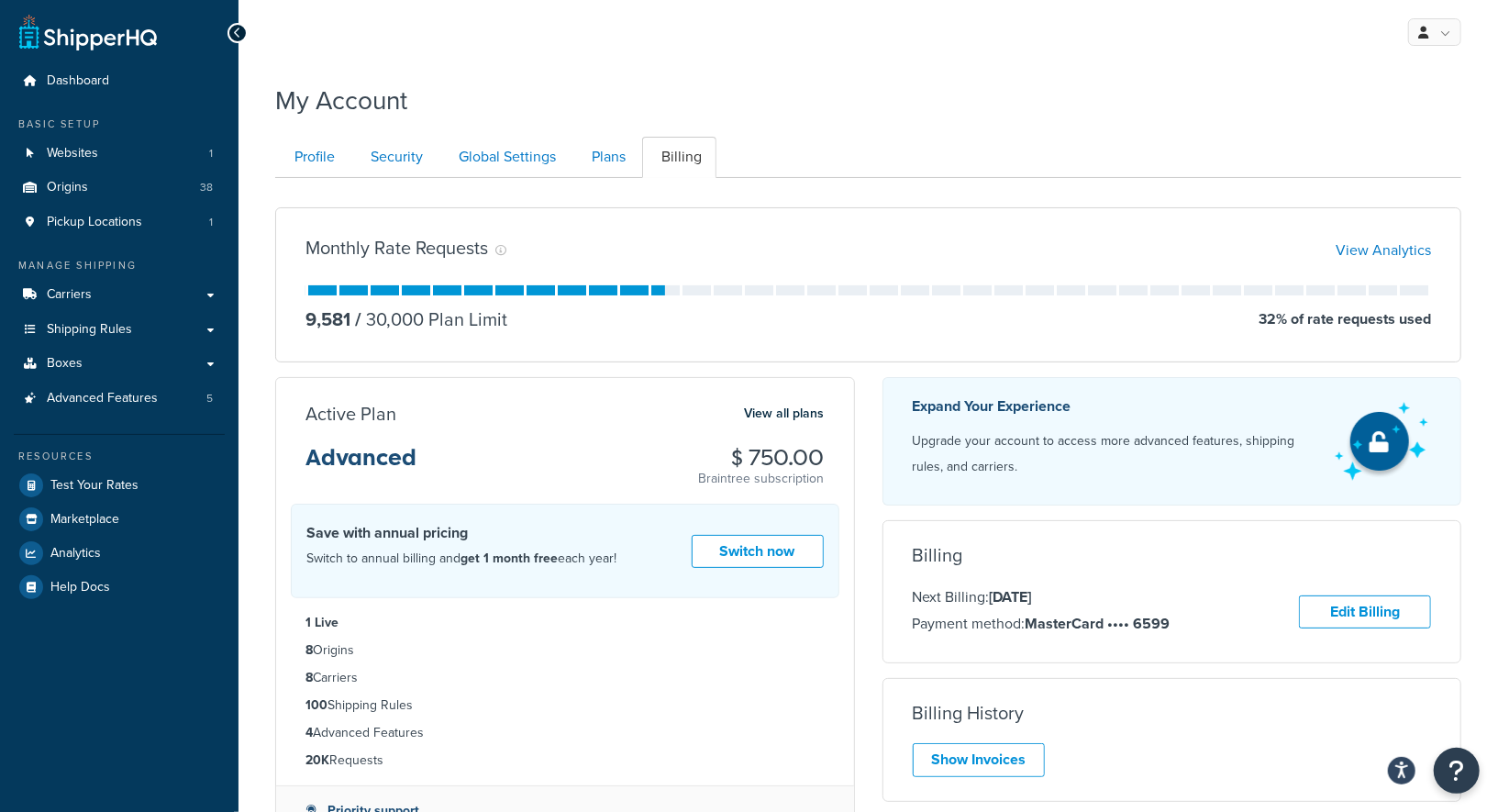
scroll to position [176, 0]
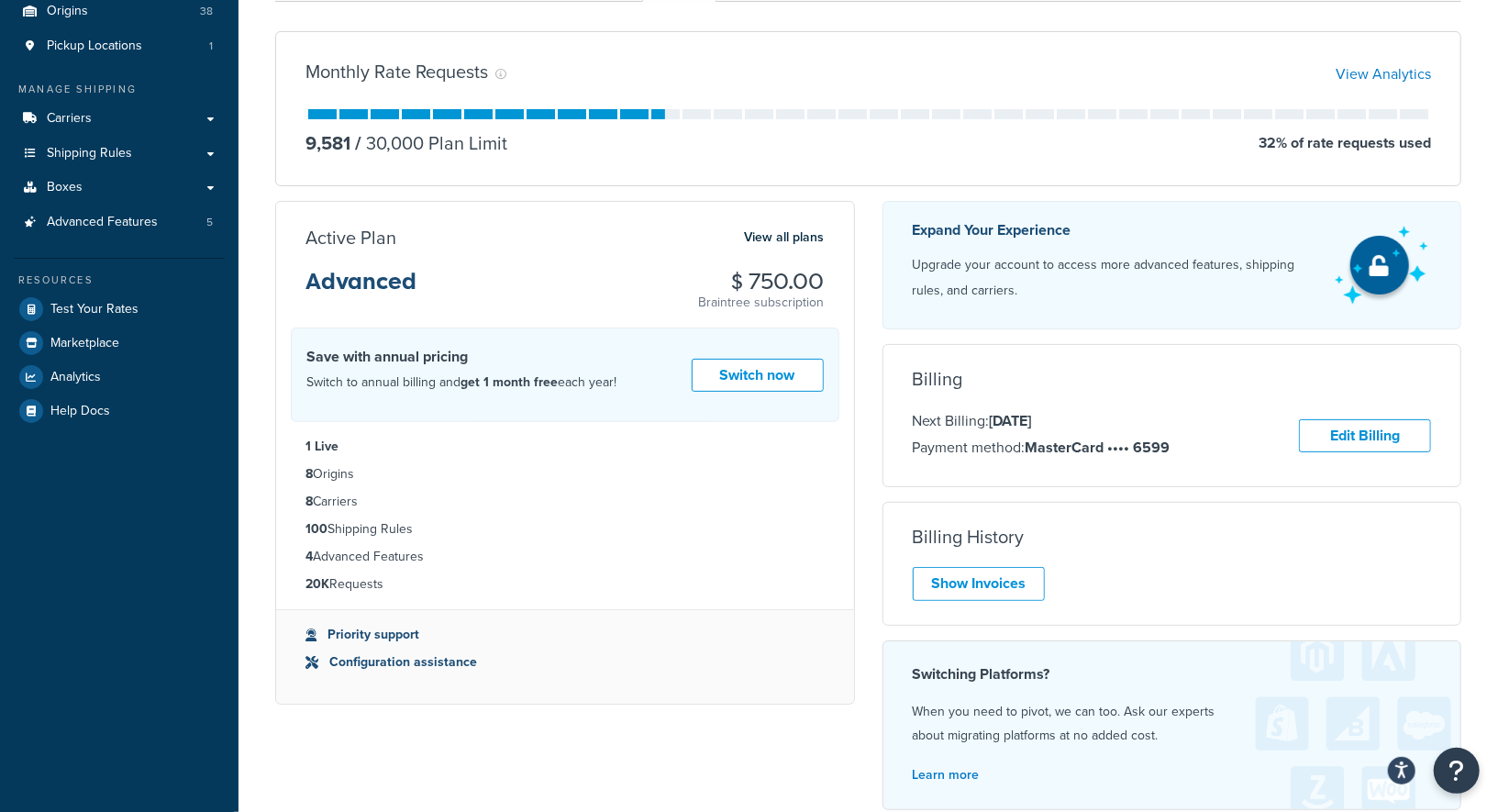
drag, startPoint x: 750, startPoint y: 274, endPoint x: 820, endPoint y: 275, distance: 70.0
click at [820, 275] on h3 "$ 750.00" at bounding box center [761, 281] width 125 height 24
copy h3 "750.00"
click at [675, 36] on div "Monthly Rate Requests View Analytics 9,581 / 30,000 Plan Limit 32 % of rate req…" at bounding box center [869, 109] width 1186 height 155
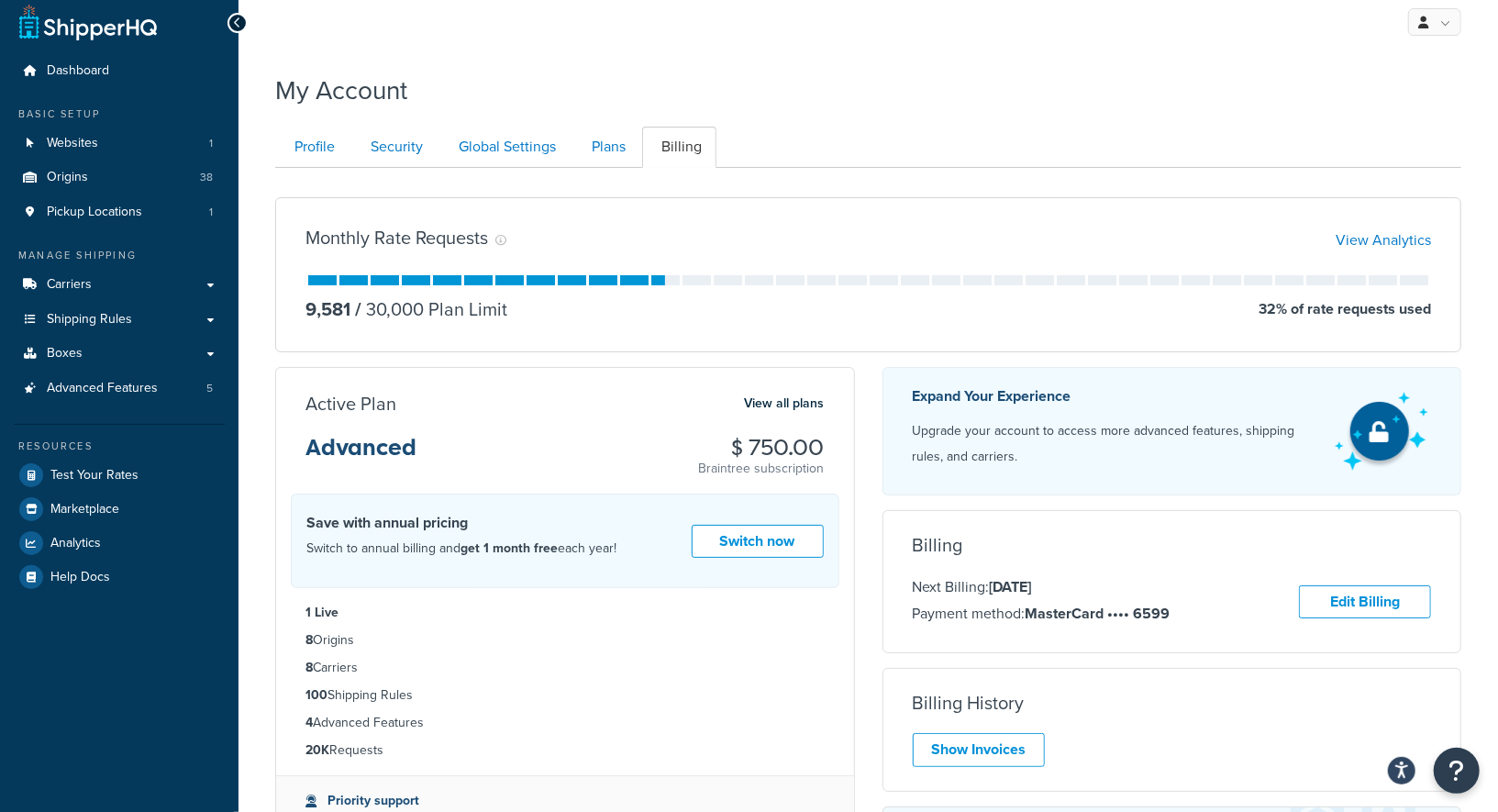
scroll to position [0, 0]
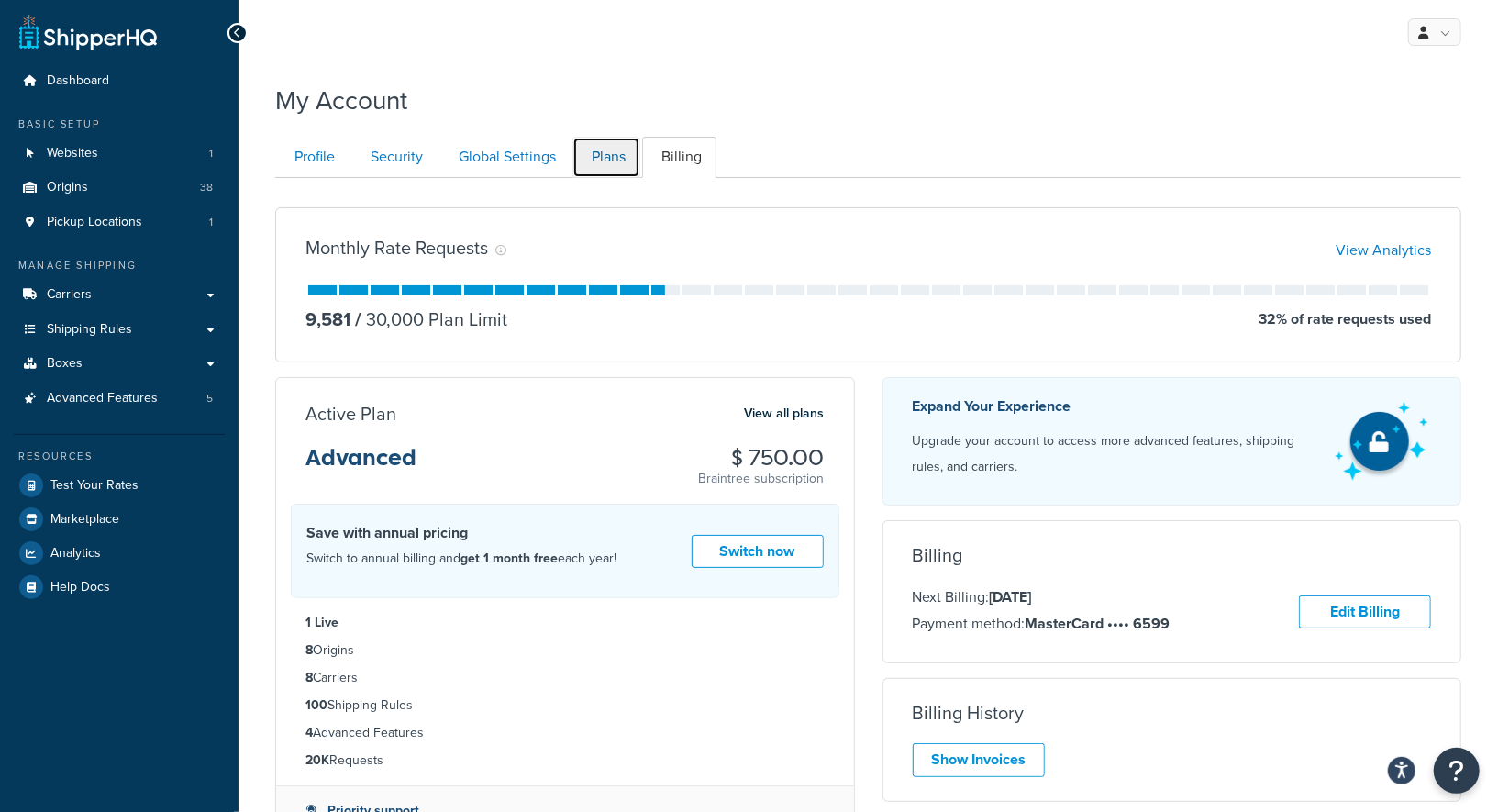
click at [619, 165] on link "Plans" at bounding box center [606, 157] width 68 height 41
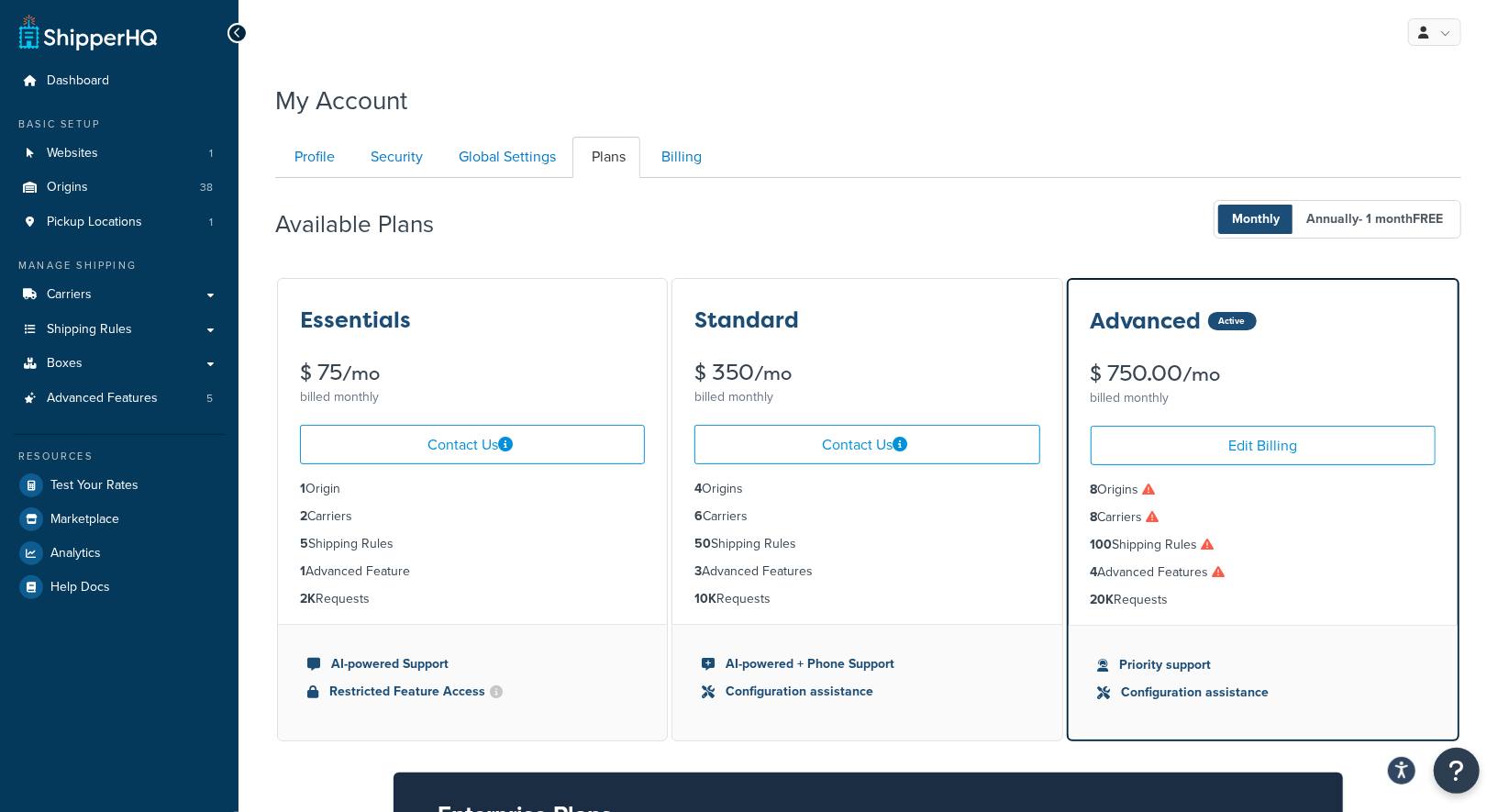
scroll to position [176, 0]
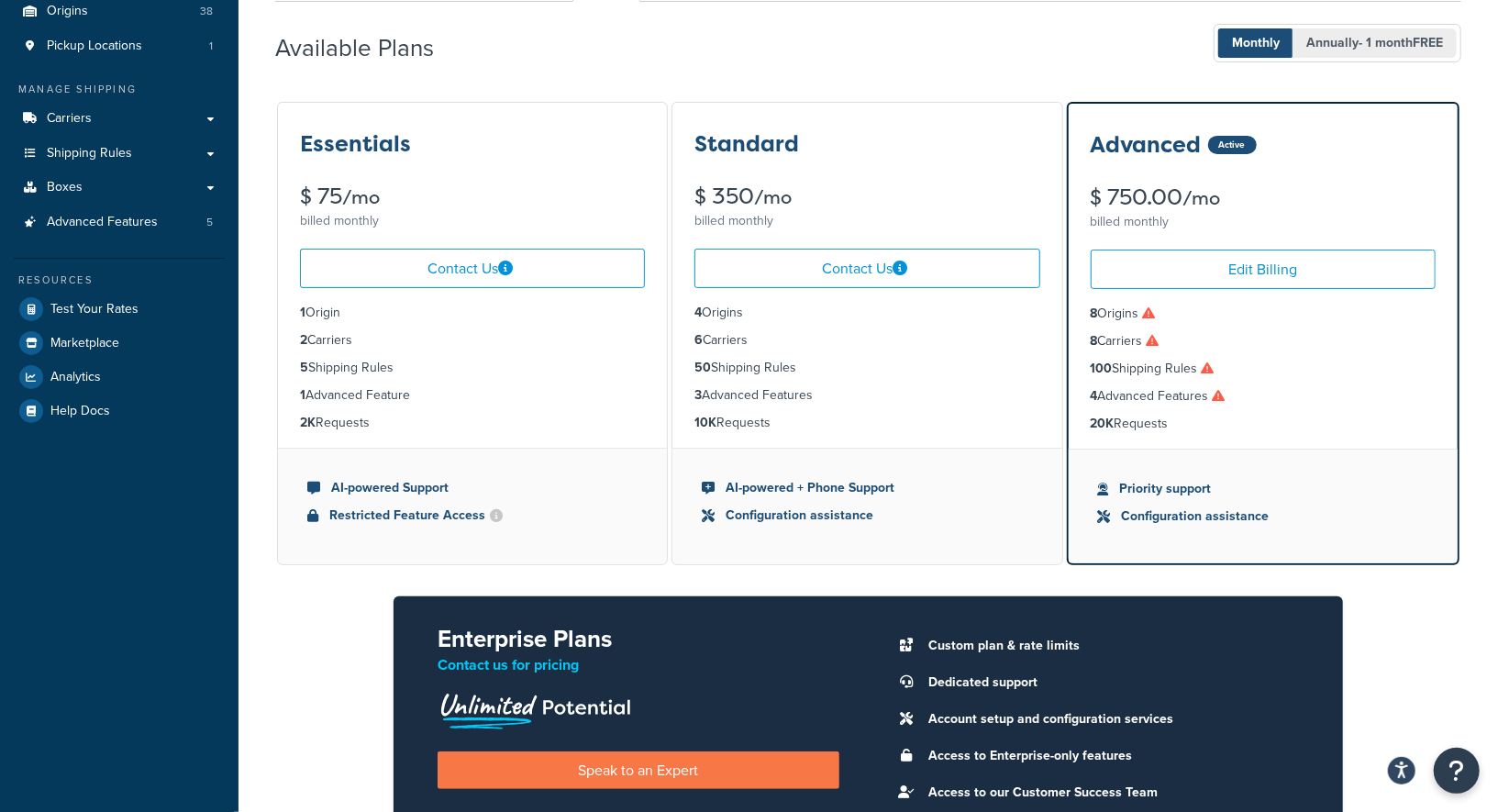
click at [1413, 46] on b "FREE" at bounding box center [1428, 43] width 31 height 19
click at [1263, 45] on span "Monthly" at bounding box center [1256, 43] width 76 height 30
click at [1346, 36] on span "Annually - 1 month FREE" at bounding box center [1375, 43] width 165 height 30
click at [1157, 66] on div "Available Plans Monthly Annually - 1 month FREE" at bounding box center [869, 43] width 1186 height 55
